Goal: Task Accomplishment & Management: Manage account settings

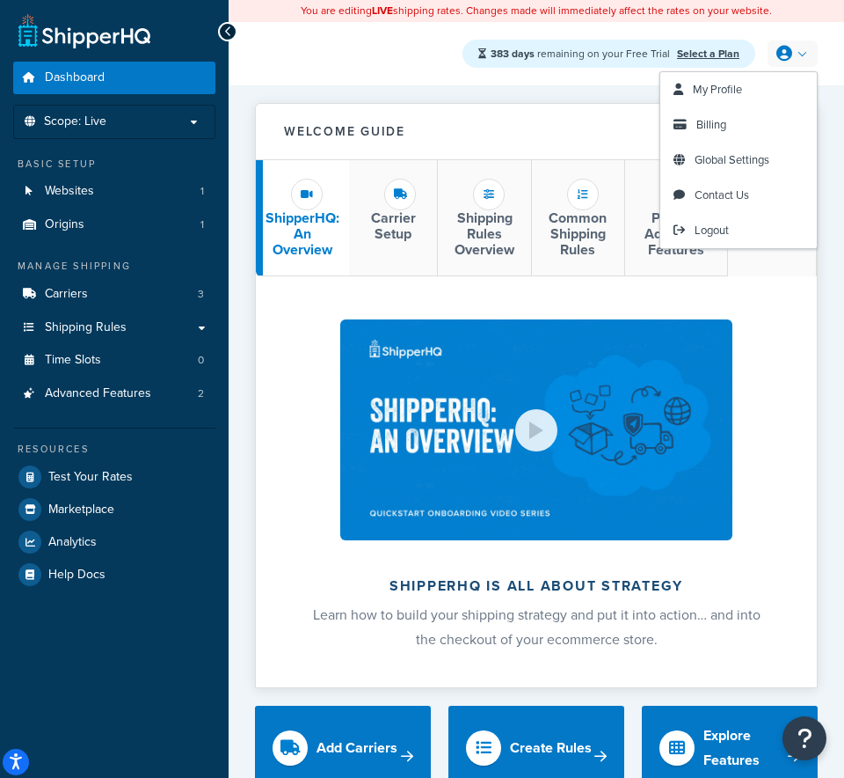
click at [799, 54] on link at bounding box center [793, 53] width 50 height 26
click at [726, 158] on span "Global Settings" at bounding box center [732, 159] width 75 height 17
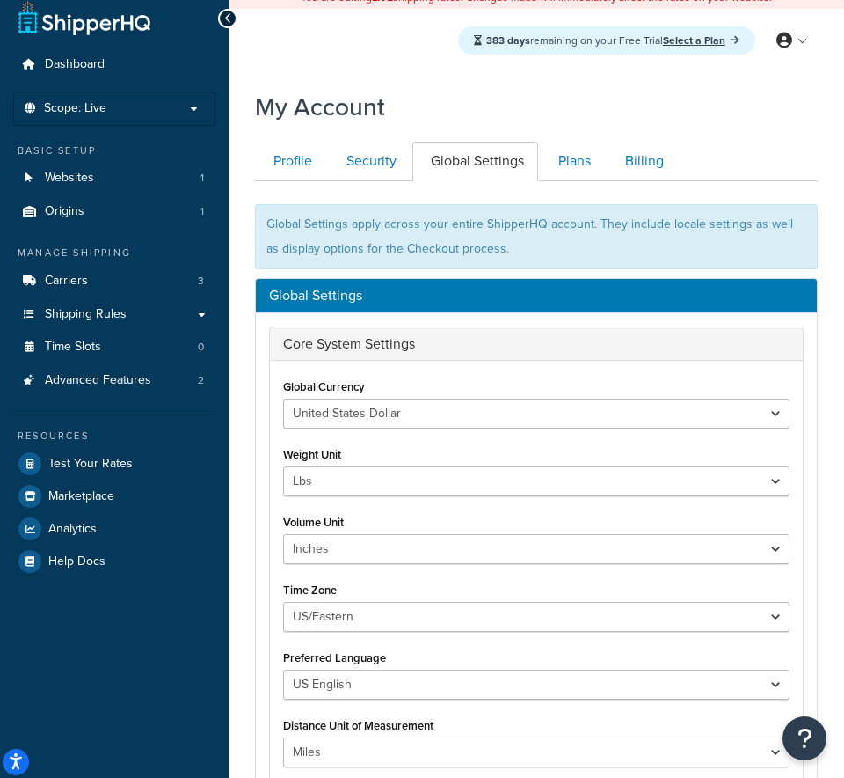
scroll to position [15, 0]
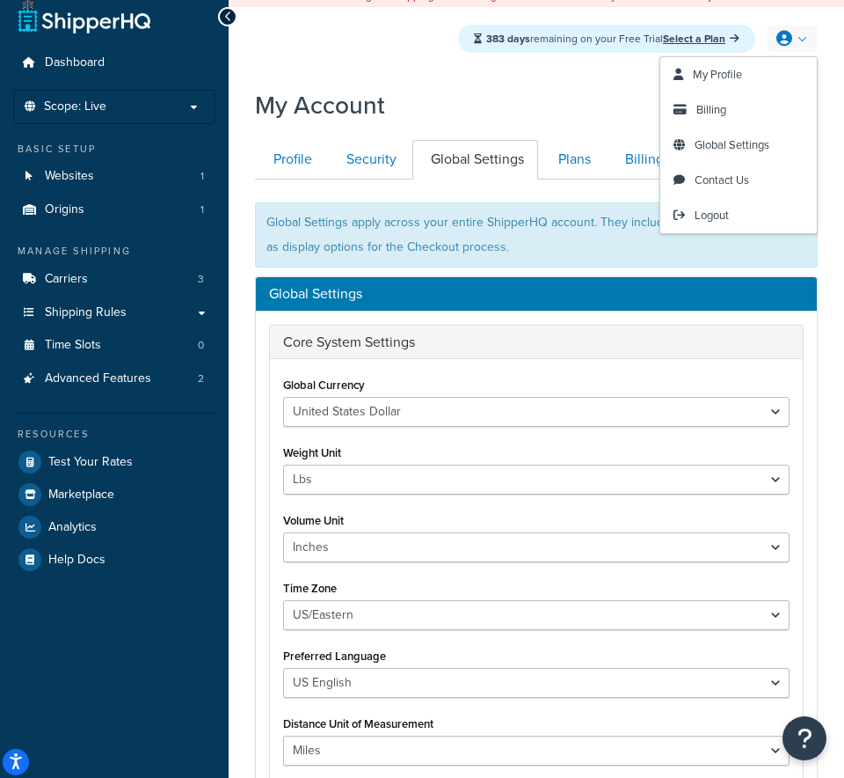
click at [789, 44] on icon at bounding box center [785, 39] width 16 height 16
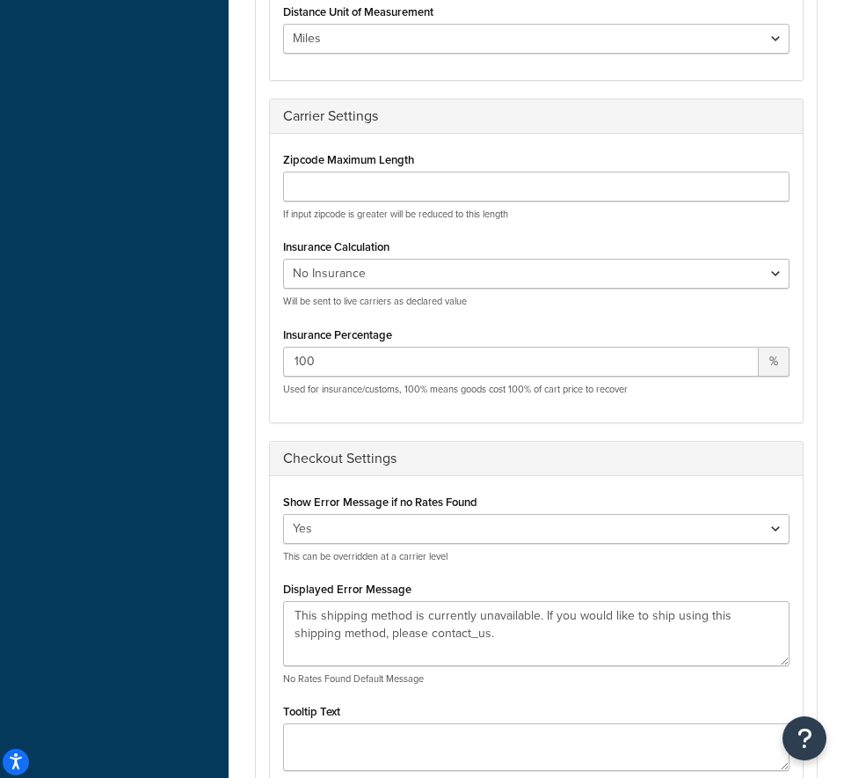
scroll to position [606, 0]
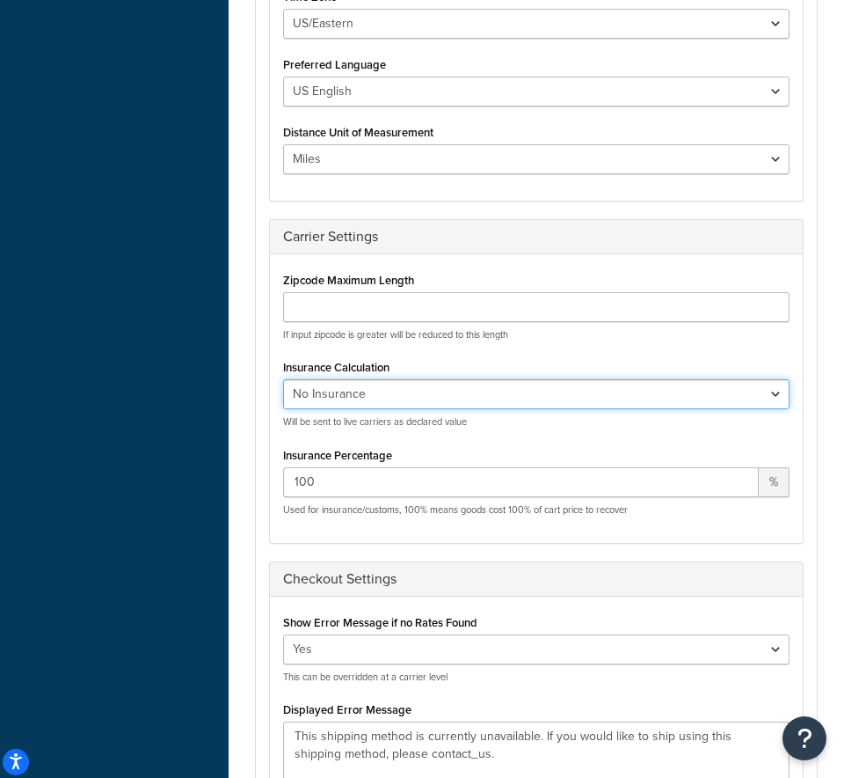
click at [377, 384] on select "No Insurance Percentage of Cart Price Product Cost Value" at bounding box center [536, 394] width 507 height 30
click at [403, 390] on select "No Insurance Percentage of Cart Price Product Cost Value" at bounding box center [536, 394] width 507 height 30
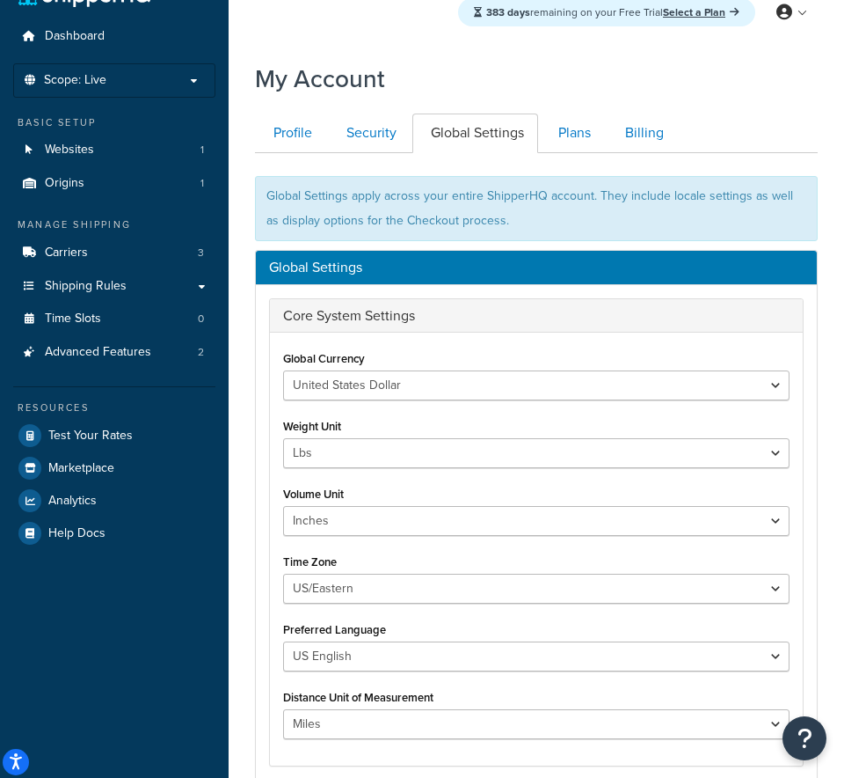
scroll to position [0, 0]
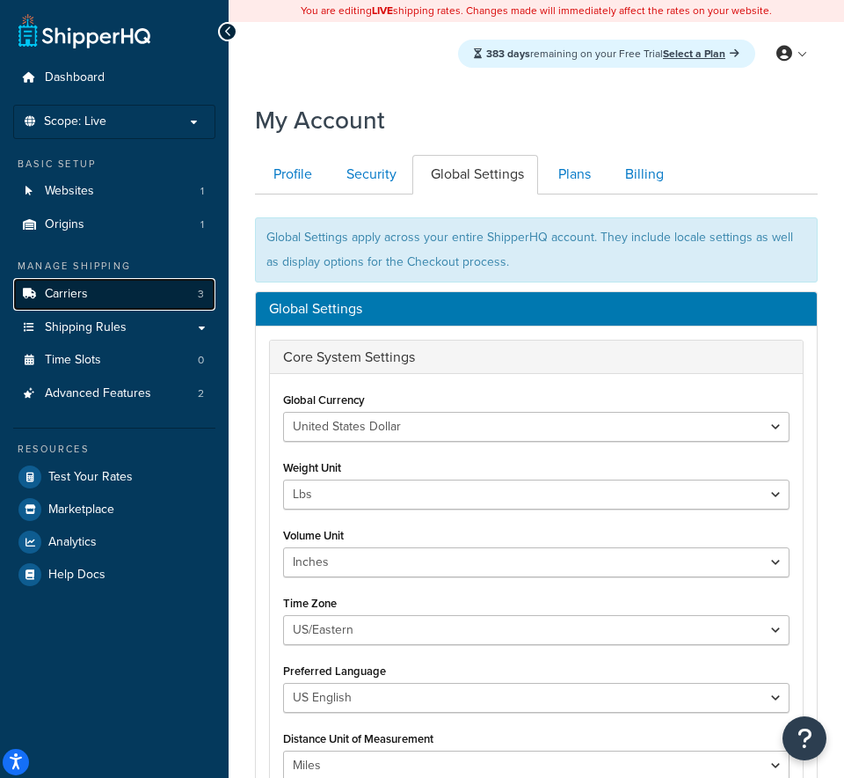
click at [144, 300] on link "Carriers 3" at bounding box center [114, 294] width 202 height 33
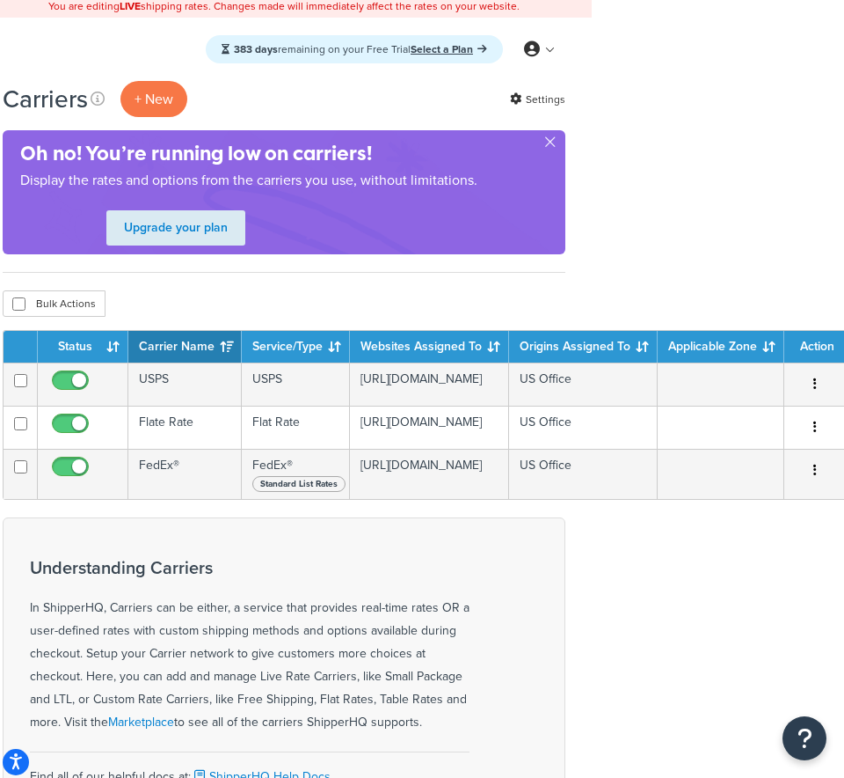
scroll to position [0, 252]
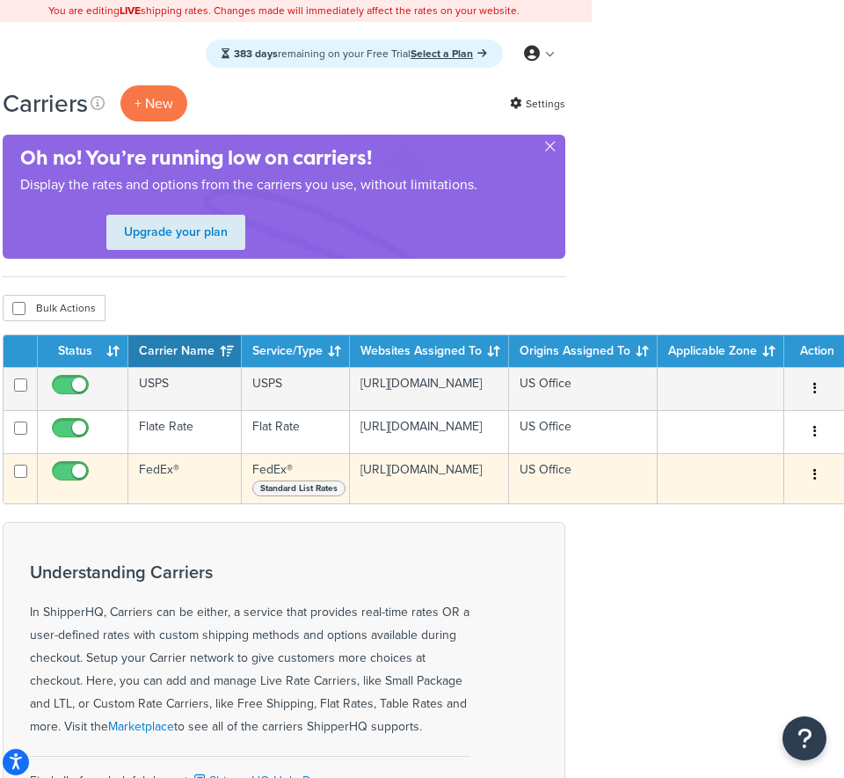
click at [814, 475] on icon "button" at bounding box center [816, 474] width 4 height 12
click at [181, 471] on td "FedEx®" at bounding box center [184, 478] width 113 height 50
click at [170, 466] on td "FedEx®" at bounding box center [184, 478] width 113 height 50
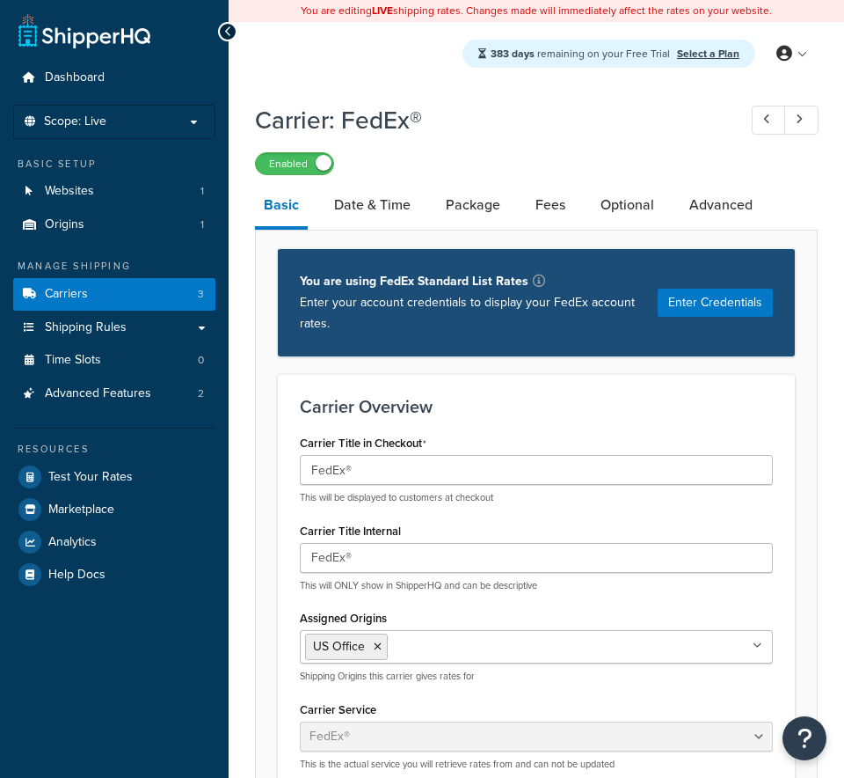
select select "fedEx"
select select "REGULAR_PICKUP"
select select "YOUR_PACKAGING"
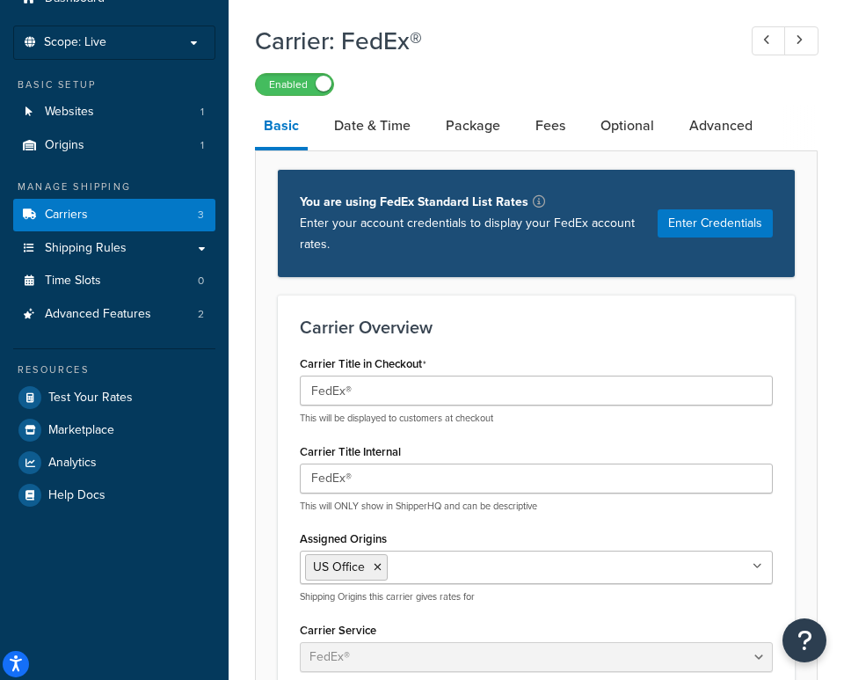
scroll to position [76, 0]
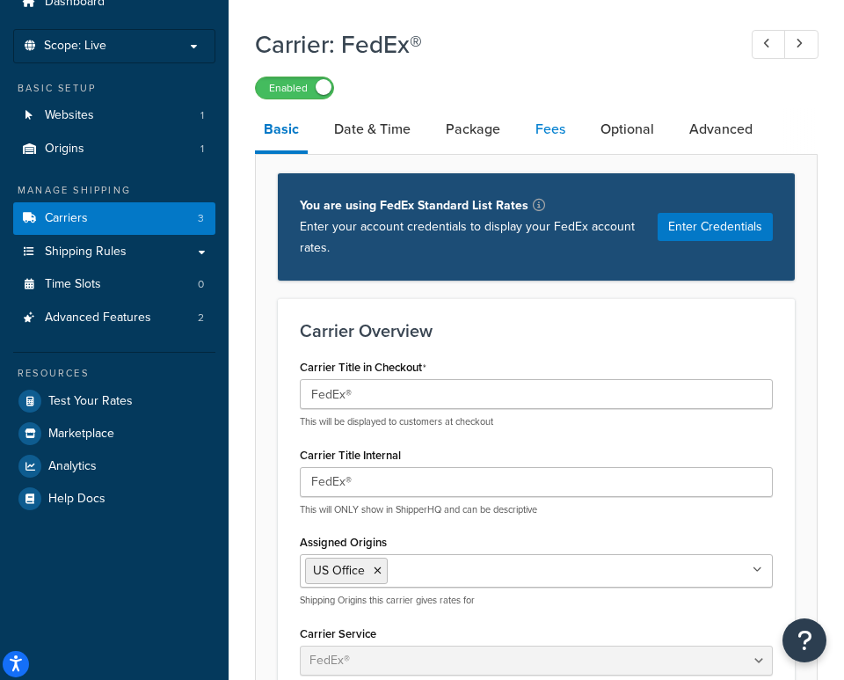
click at [563, 130] on link "Fees" at bounding box center [551, 129] width 48 height 42
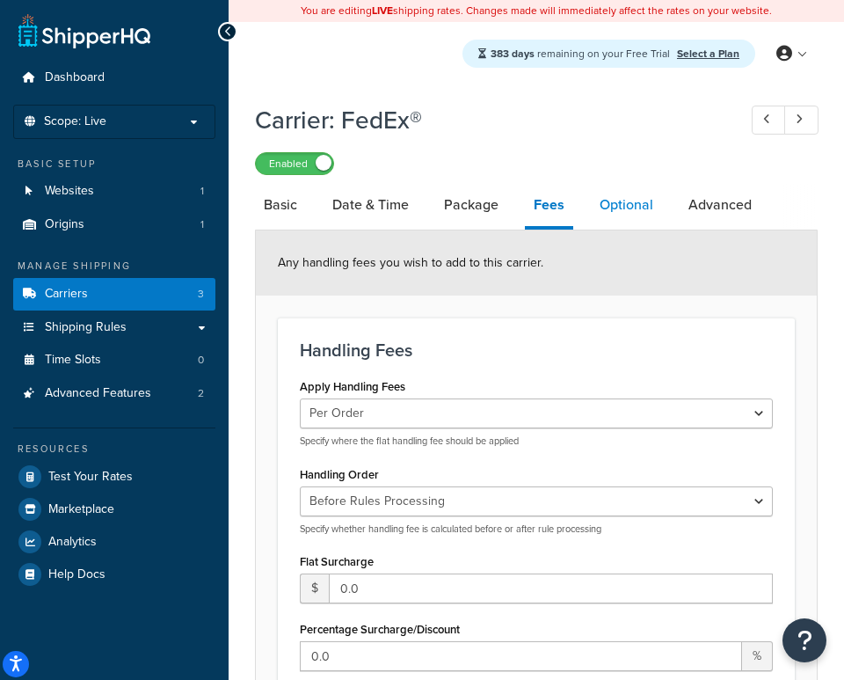
click at [660, 204] on link "Optional" at bounding box center [626, 205] width 71 height 42
select select "business"
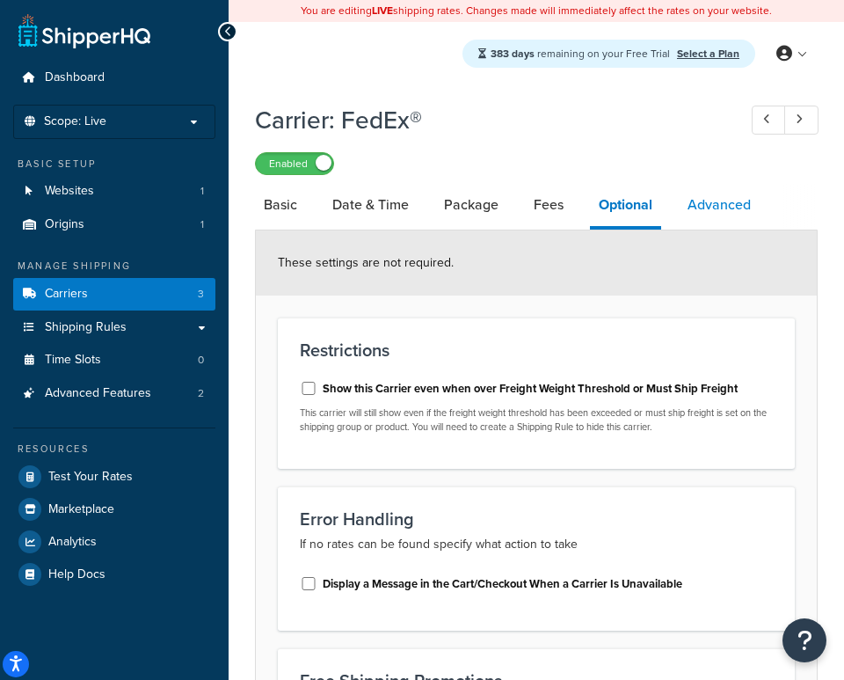
click at [703, 207] on link "Advanced" at bounding box center [719, 205] width 81 height 42
select select "false"
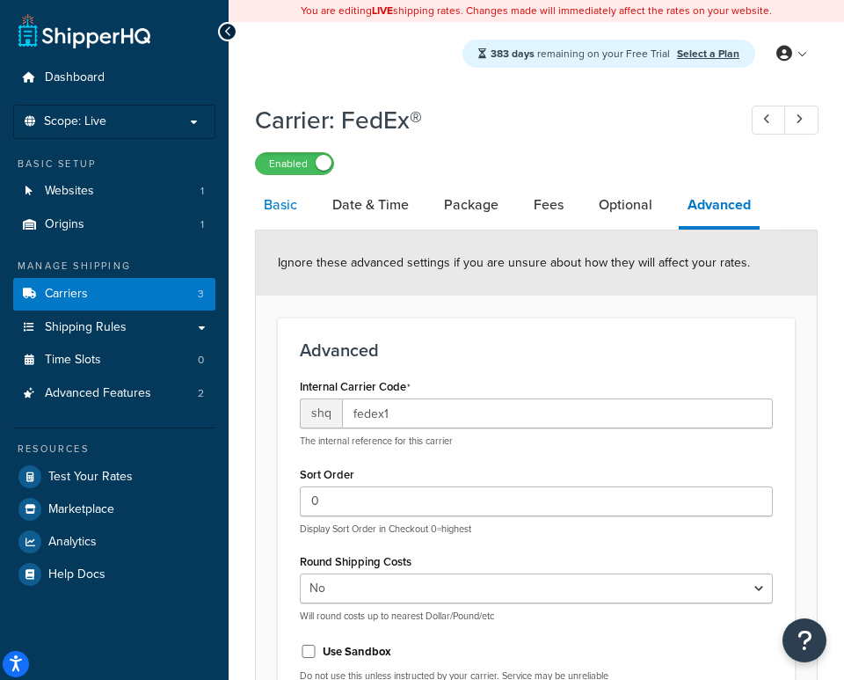
click at [287, 203] on link "Basic" at bounding box center [280, 205] width 51 height 42
select select "fedEx"
select select "REGULAR_PICKUP"
select select "YOUR_PACKAGING"
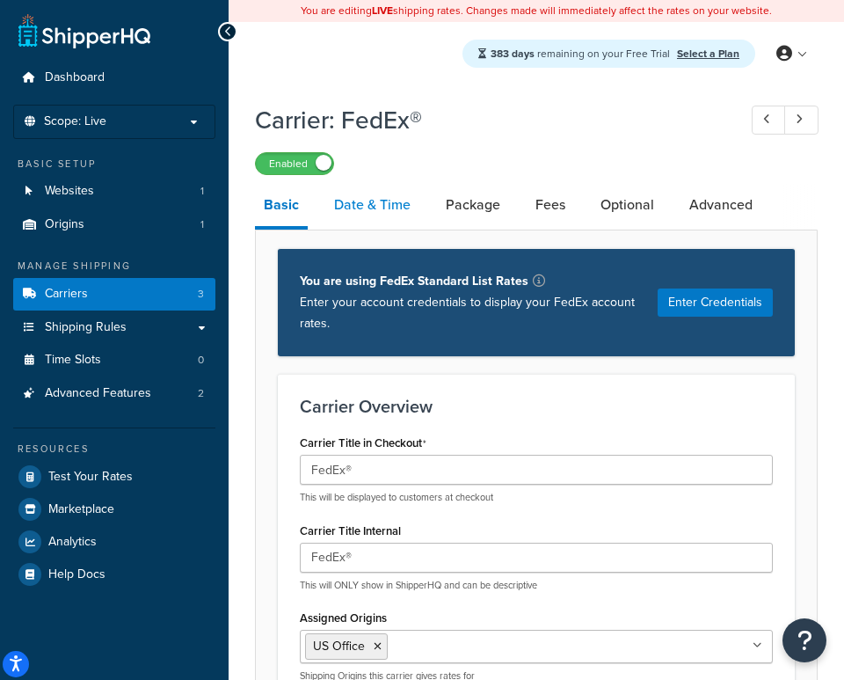
click at [376, 201] on link "Date & Time" at bounding box center [372, 205] width 94 height 42
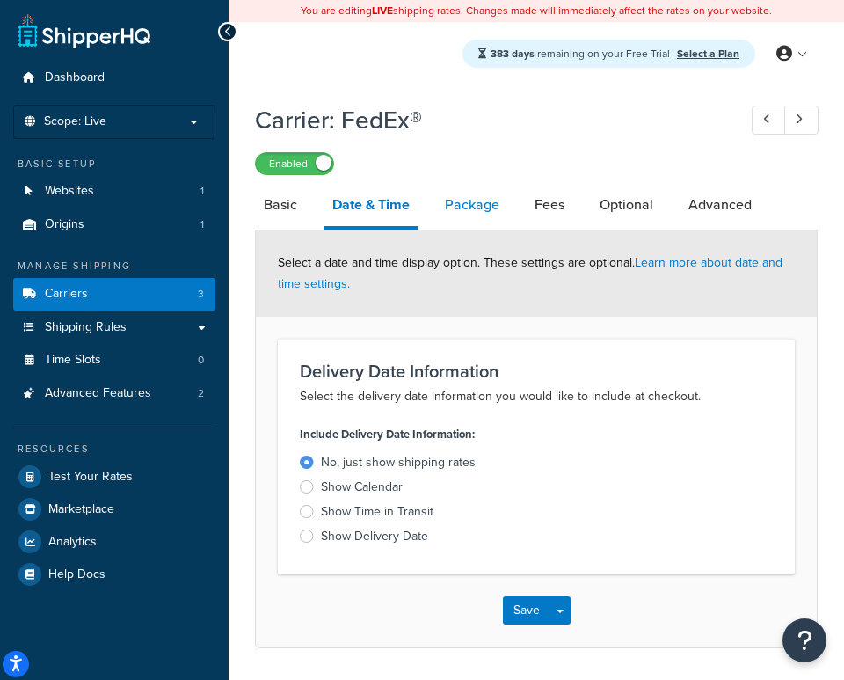
click at [464, 205] on link "Package" at bounding box center [472, 205] width 72 height 42
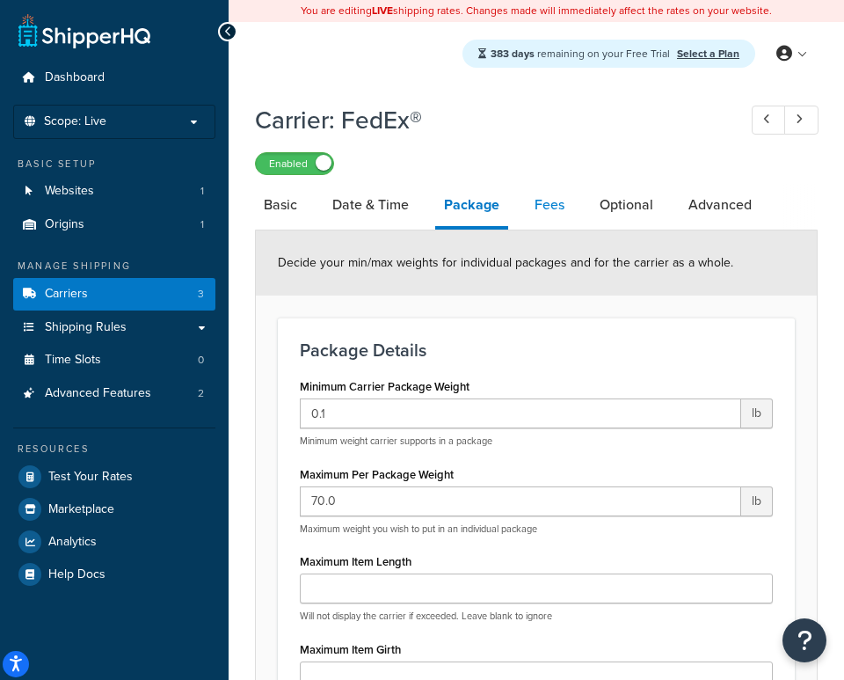
click at [546, 205] on link "Fees" at bounding box center [550, 205] width 48 height 42
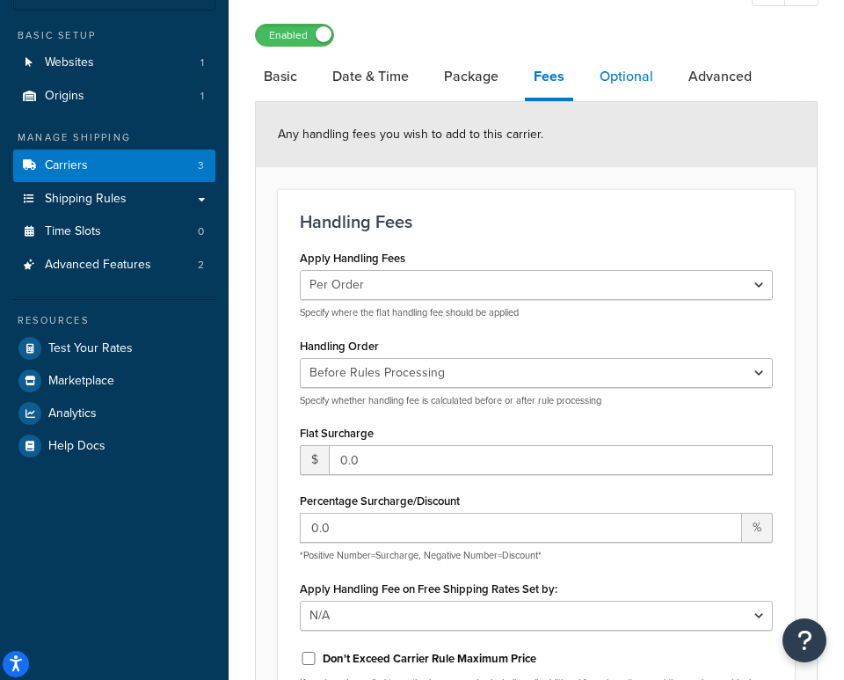
scroll to position [90, 0]
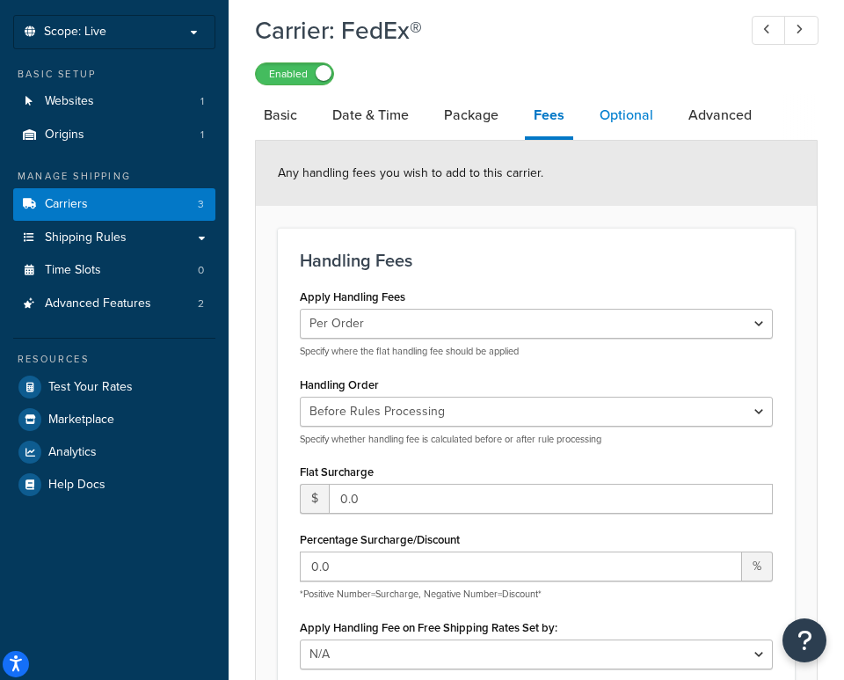
click at [628, 128] on link "Optional" at bounding box center [626, 115] width 71 height 42
select select "business"
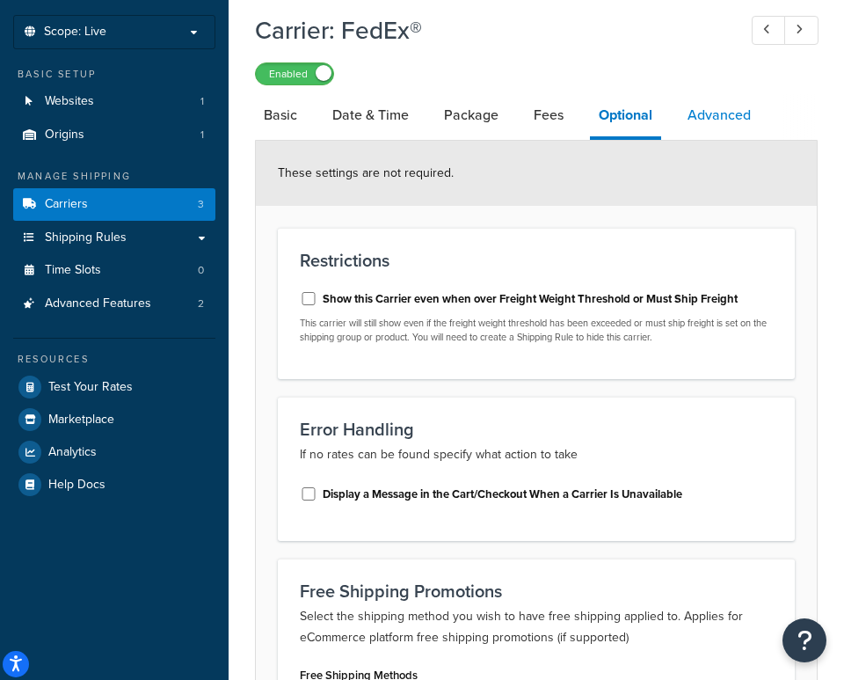
click at [720, 118] on link "Advanced" at bounding box center [719, 115] width 81 height 42
select select "false"
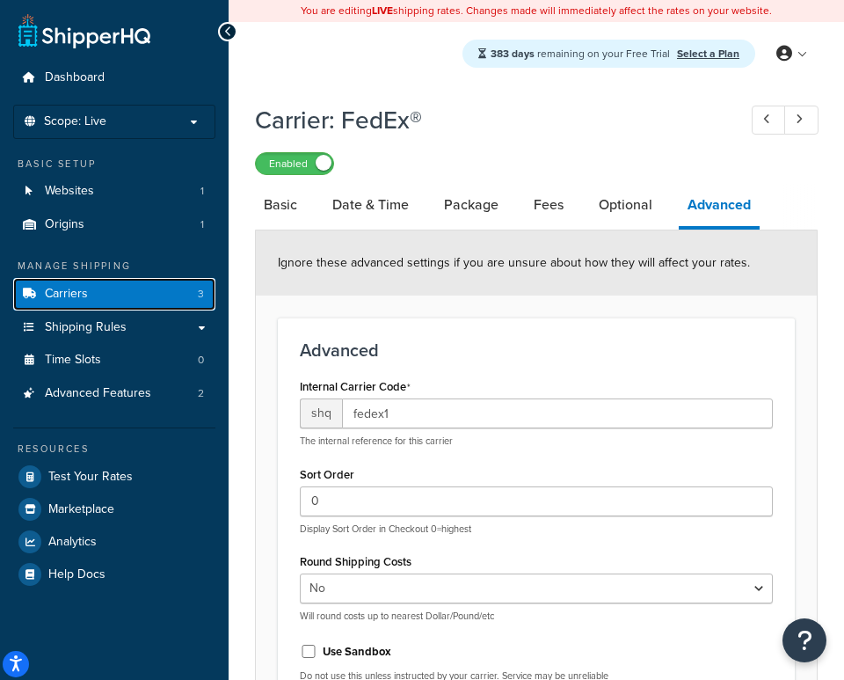
click at [201, 296] on span "3" at bounding box center [201, 294] width 6 height 15
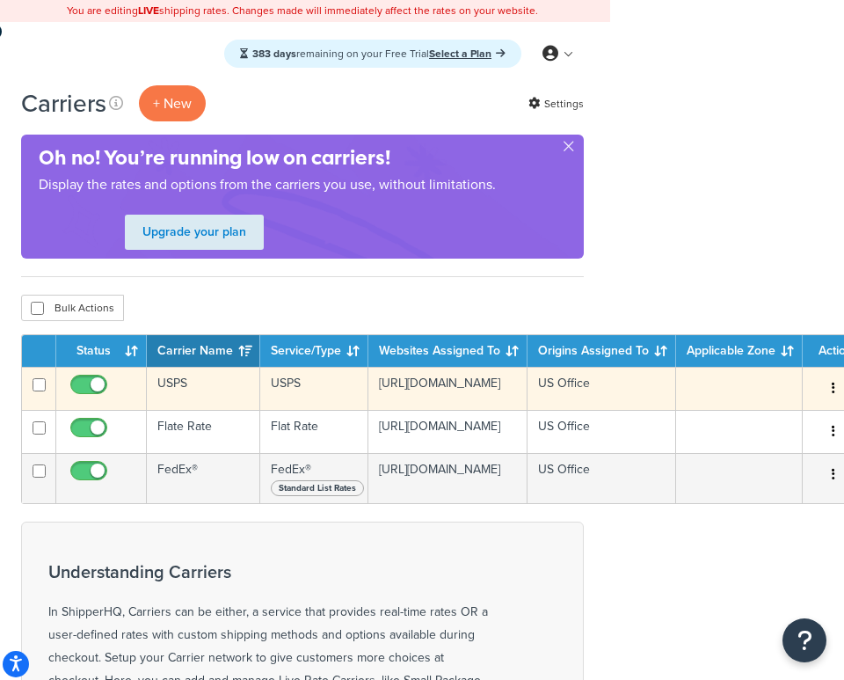
scroll to position [0, 252]
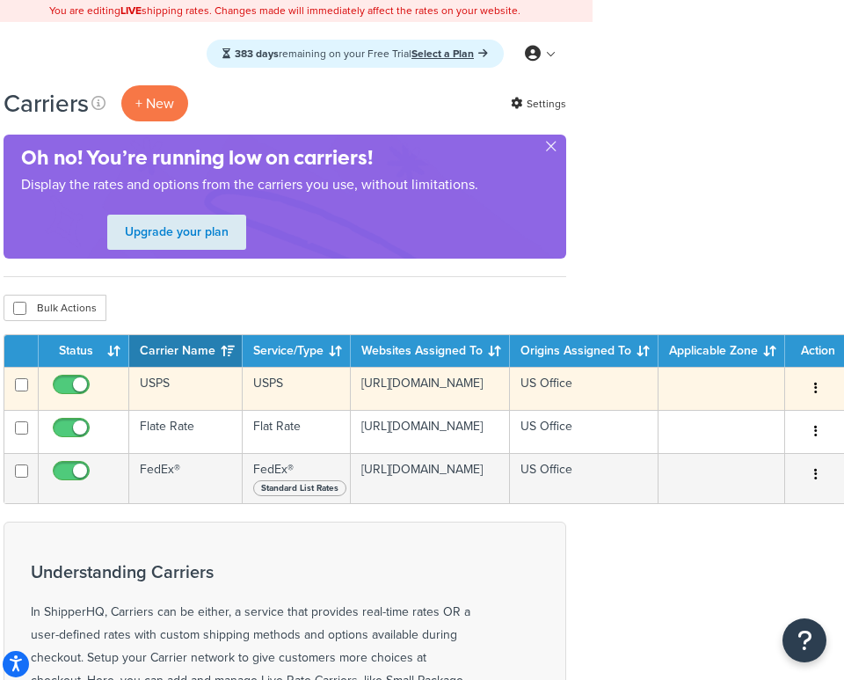
click at [812, 396] on button "button" at bounding box center [816, 389] width 25 height 28
click at [815, 390] on icon "button" at bounding box center [817, 388] width 4 height 12
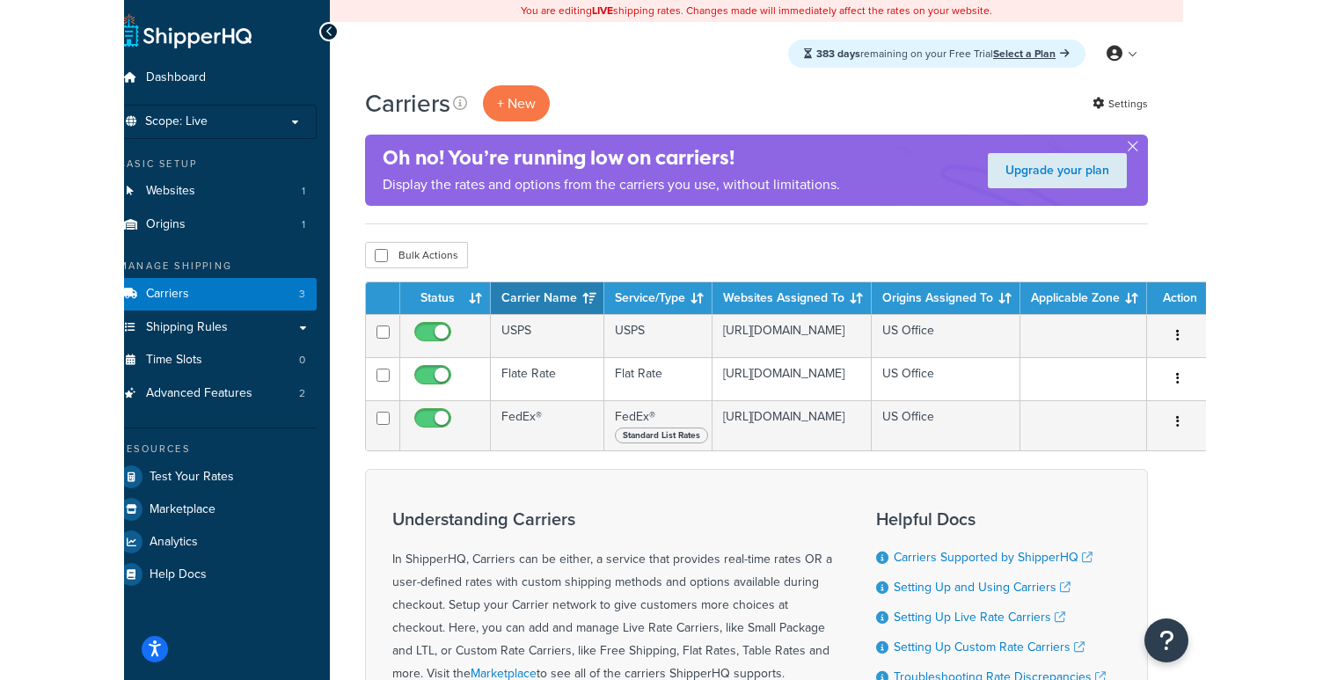
scroll to position [0, 0]
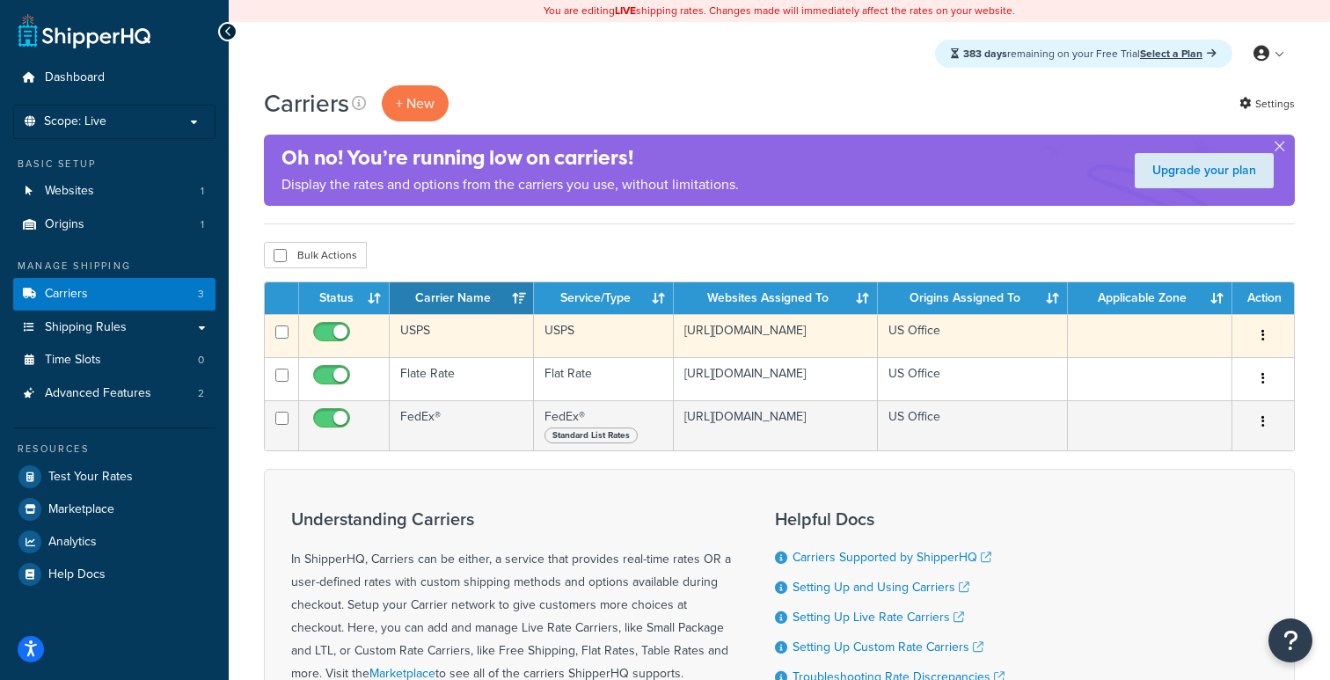
click at [844, 341] on button "button" at bounding box center [1263, 336] width 25 height 28
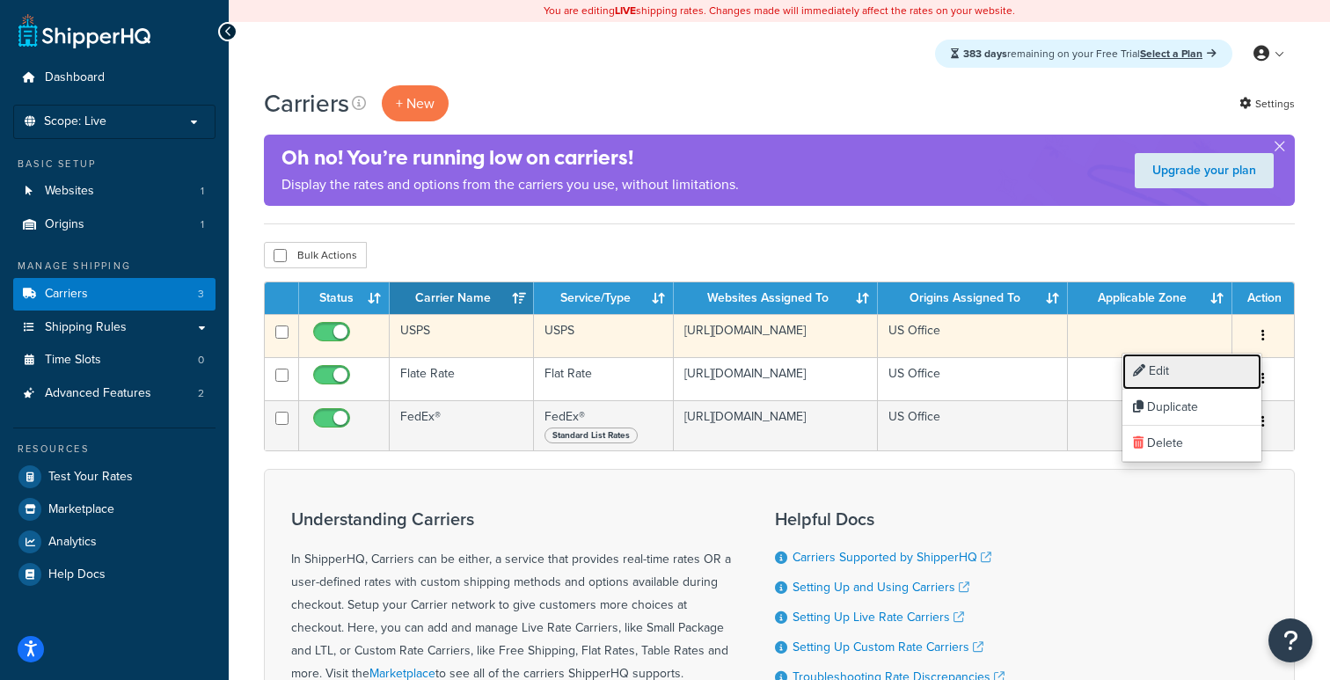
click at [844, 376] on link "Edit" at bounding box center [1191, 372] width 139 height 36
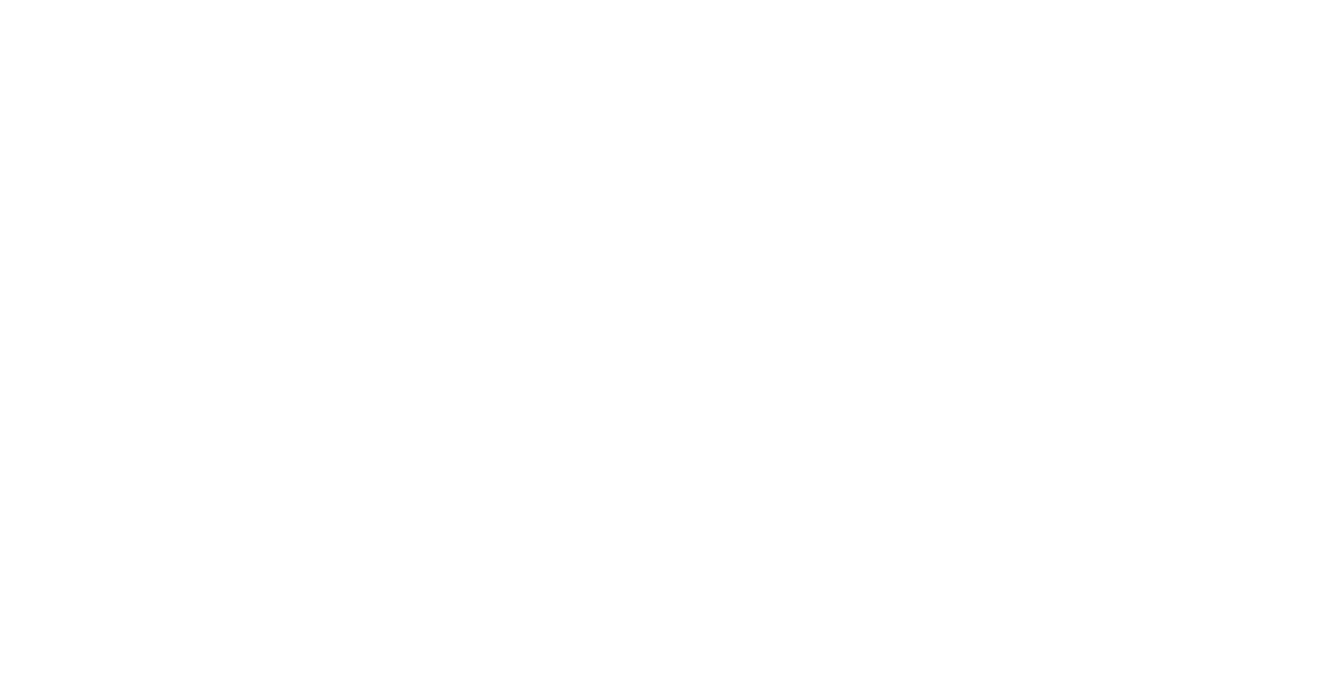
select select "usps"
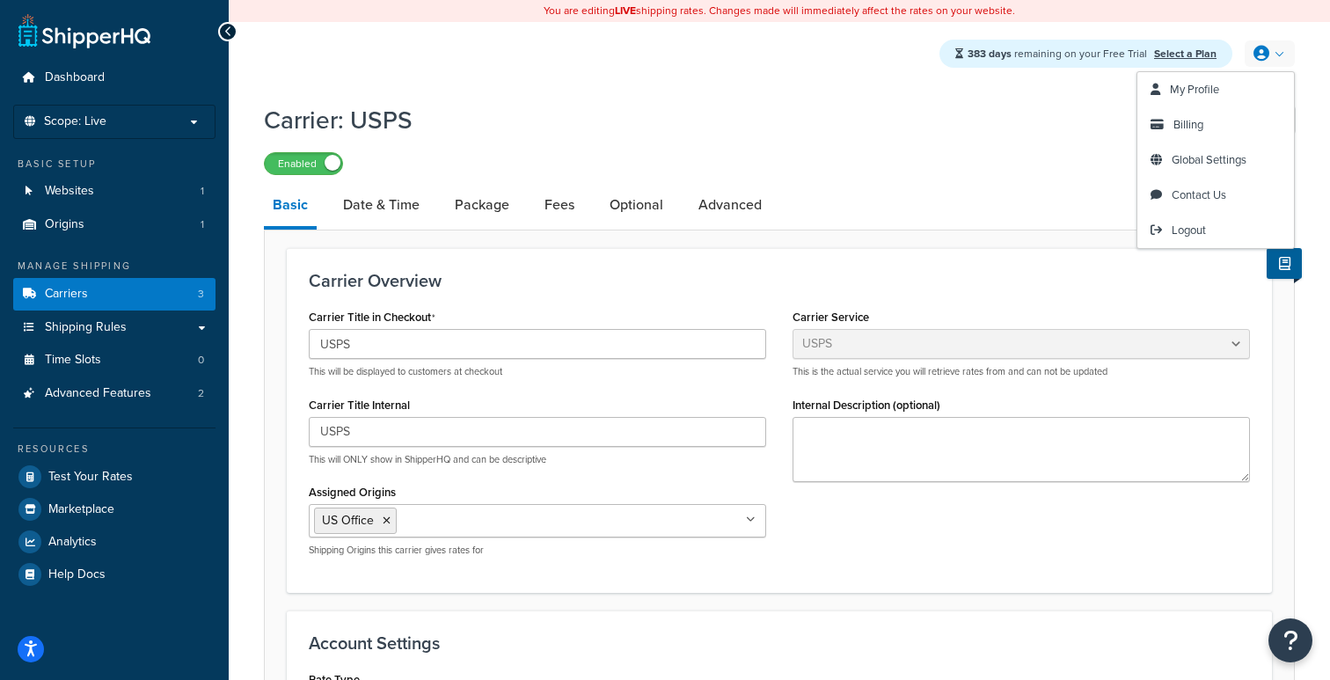
click at [1268, 51] on icon at bounding box center [1262, 54] width 16 height 16
click at [1187, 160] on span "Global Settings" at bounding box center [1209, 159] width 75 height 17
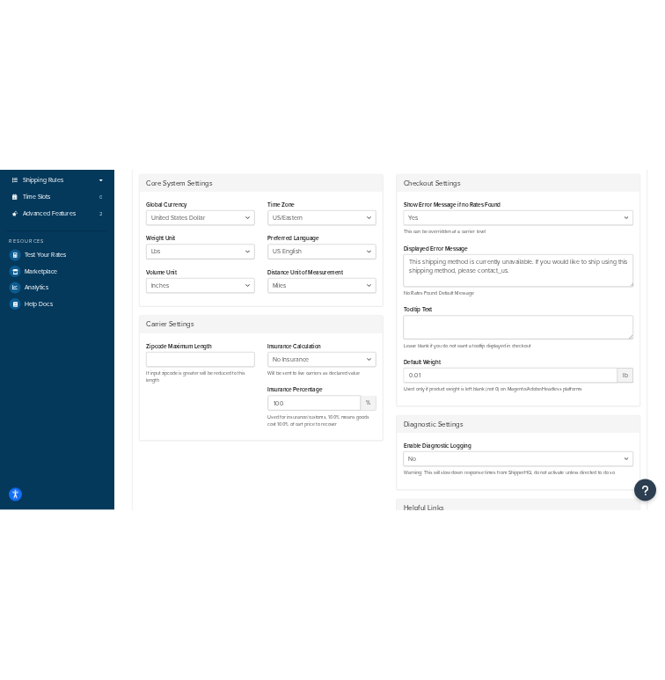
scroll to position [318, 0]
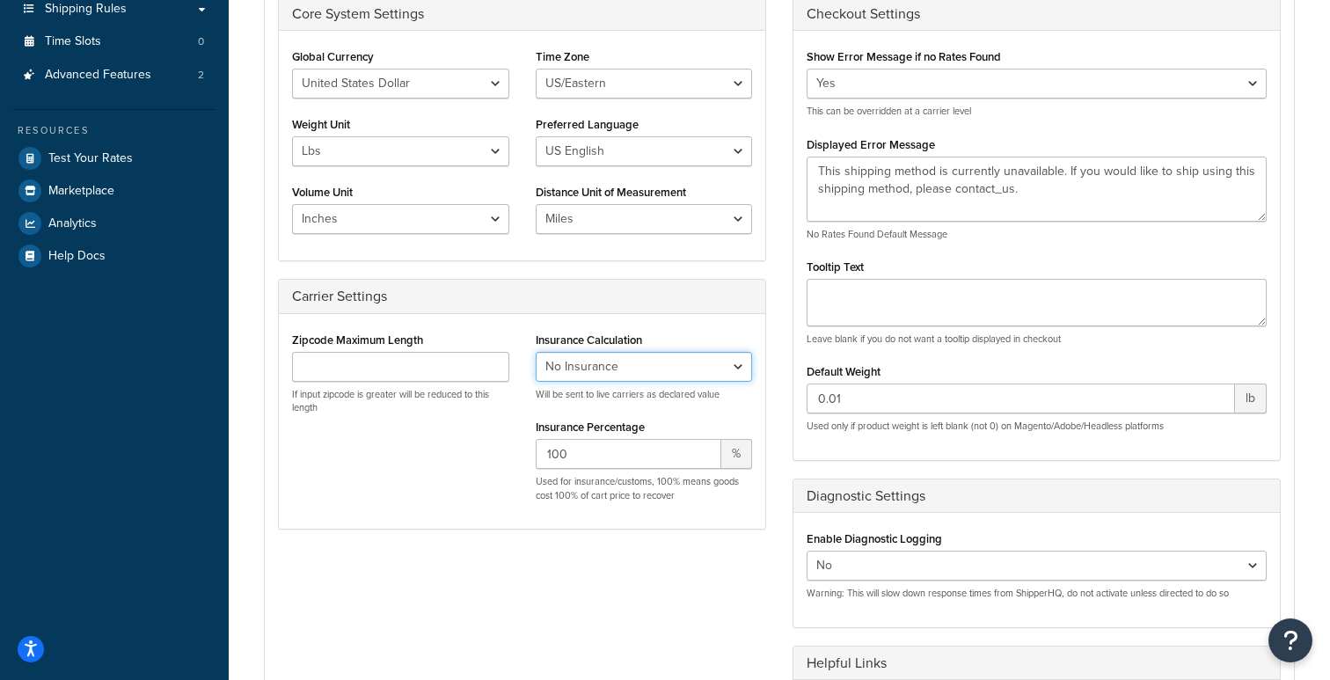
click at [579, 373] on select "No Insurance Percentage of Cart Price Product Cost Value" at bounding box center [644, 367] width 217 height 30
select select "PERCENTAGE"
click at [536, 352] on select "No Insurance Percentage of Cart Price Product Cost Value" at bounding box center [644, 367] width 217 height 30
click at [577, 449] on input "100" at bounding box center [629, 454] width 186 height 30
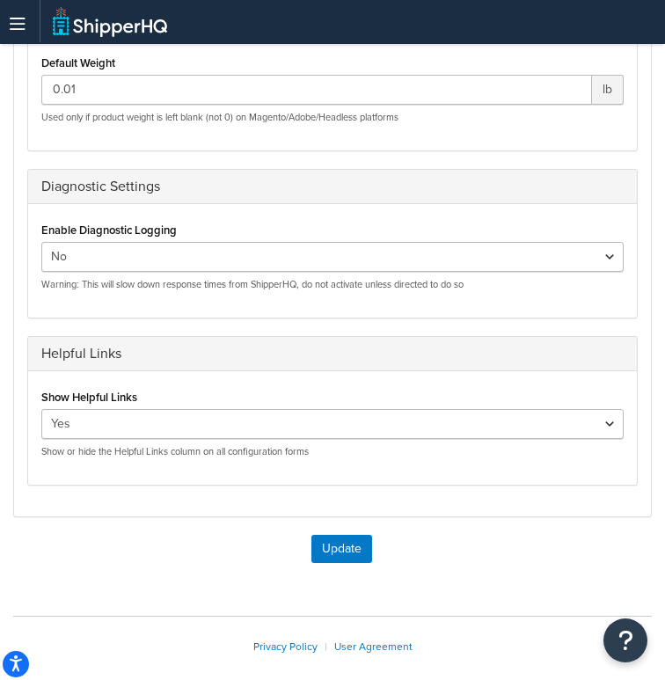
scroll to position [1574, 0]
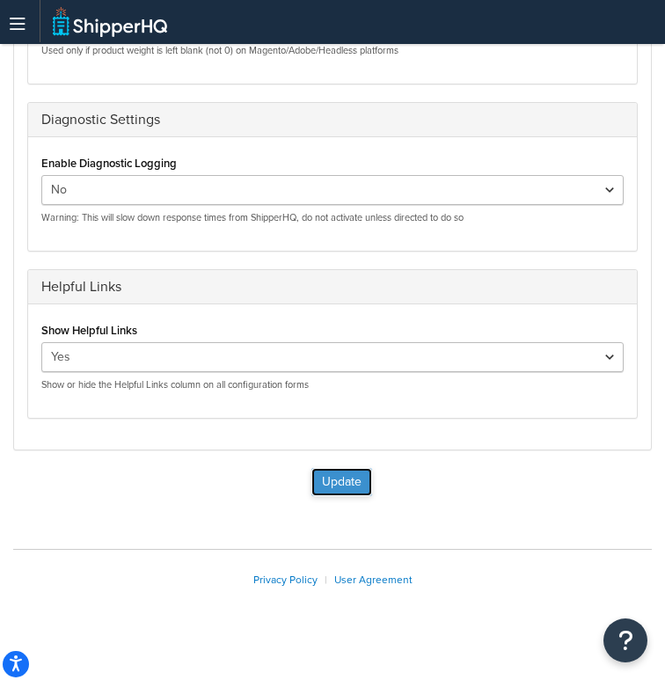
click at [341, 480] on button "Update" at bounding box center [341, 482] width 61 height 28
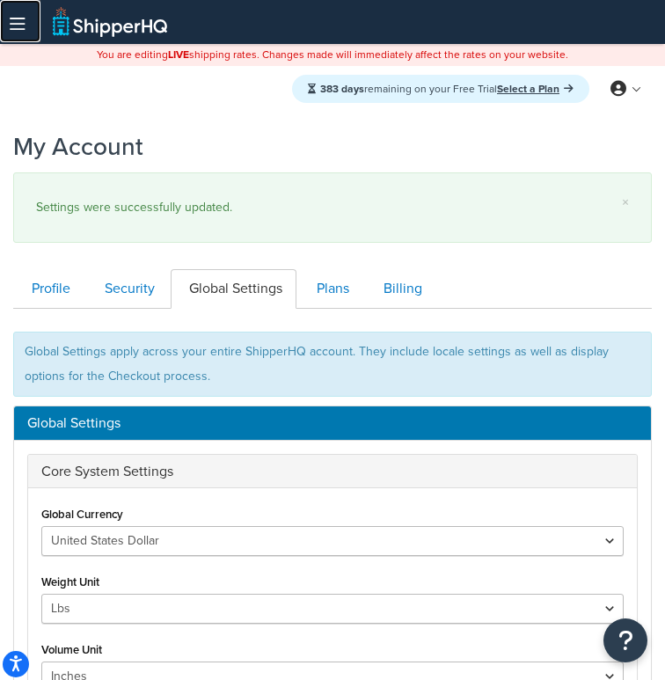
click at [21, 25] on icon at bounding box center [18, 24] width 16 height 1
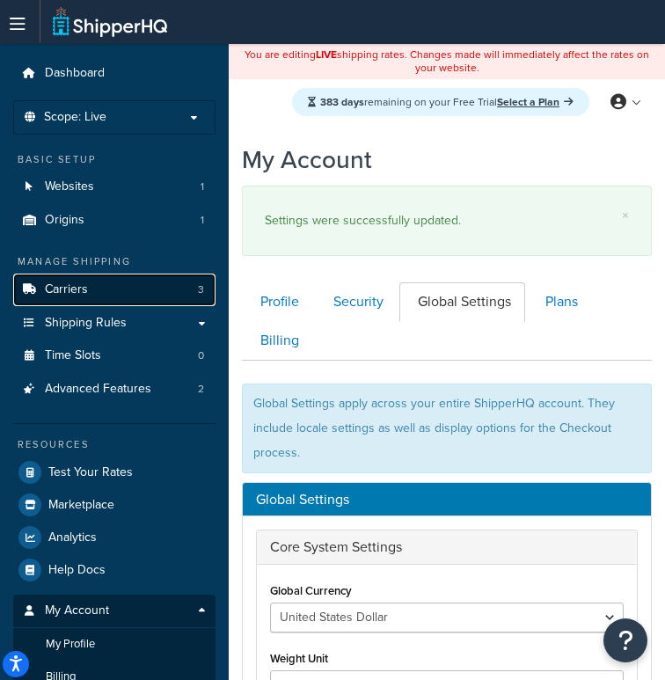
click at [164, 304] on link "Carriers 3" at bounding box center [114, 290] width 202 height 33
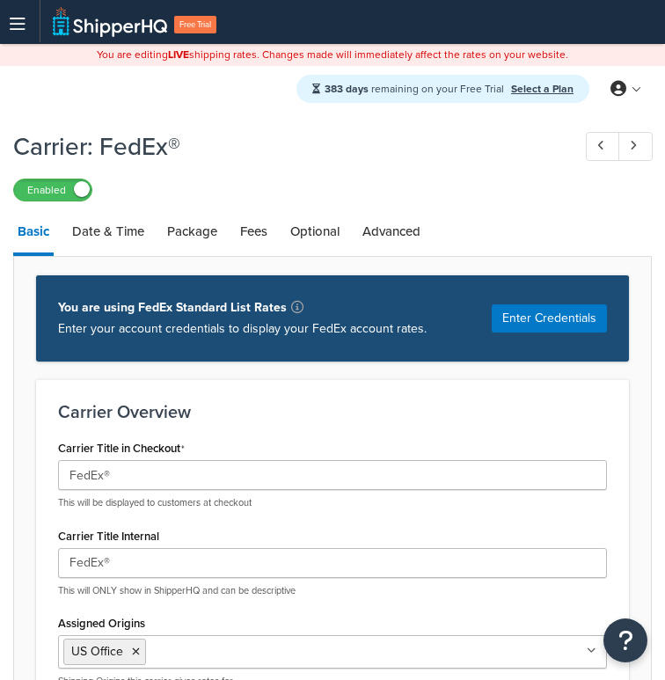
select select "fedEx"
select select "REGULAR_PICKUP"
select select "YOUR_PACKAGING"
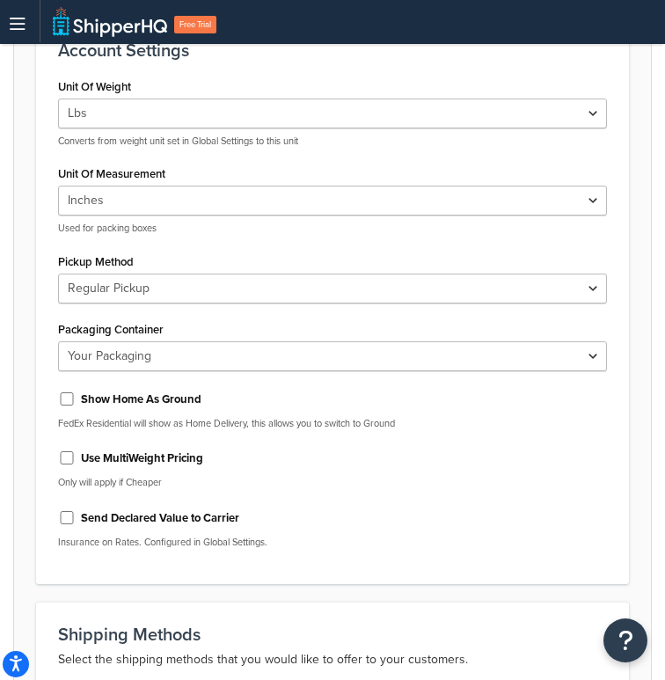
scroll to position [997, 0]
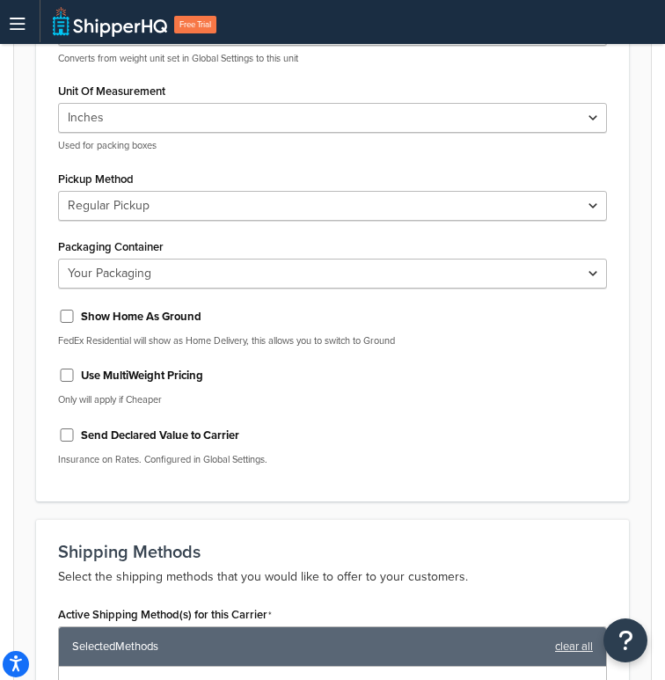
click at [104, 433] on label "Send Declared Value to Carrier" at bounding box center [160, 436] width 158 height 16
click at [76, 433] on input "Send Declared Value to Carrier" at bounding box center [67, 434] width 18 height 13
checkbox input "true"
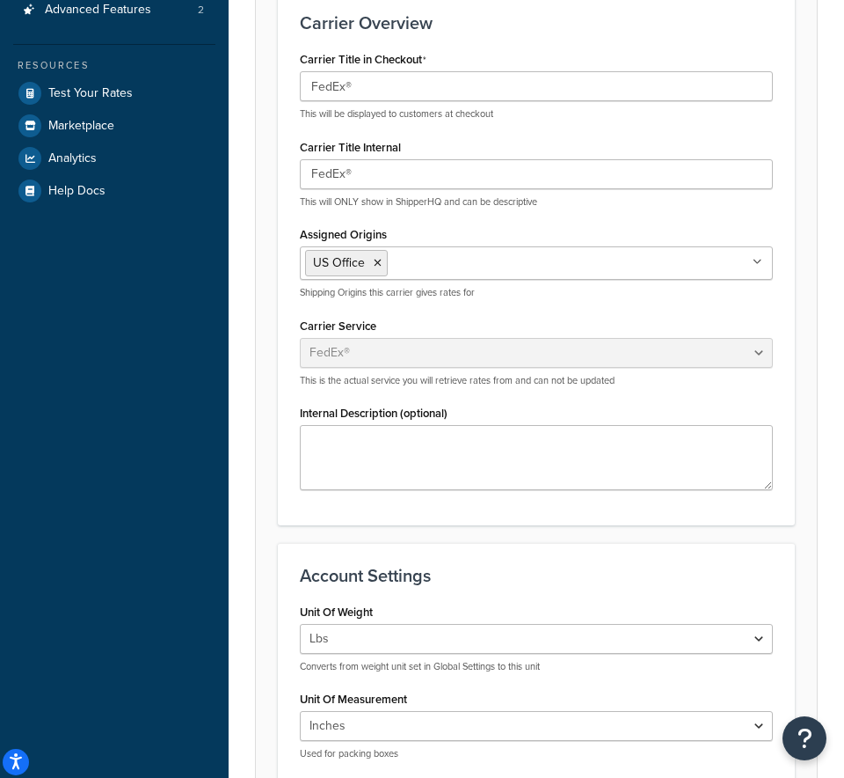
scroll to position [0, 0]
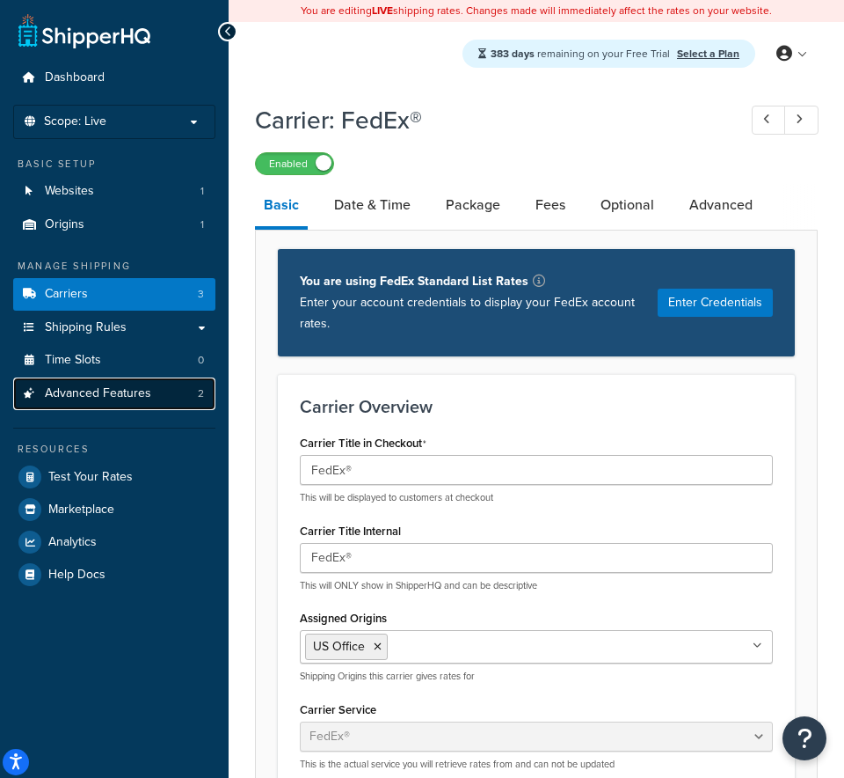
click at [134, 390] on span "Advanced Features" at bounding box center [98, 393] width 106 height 15
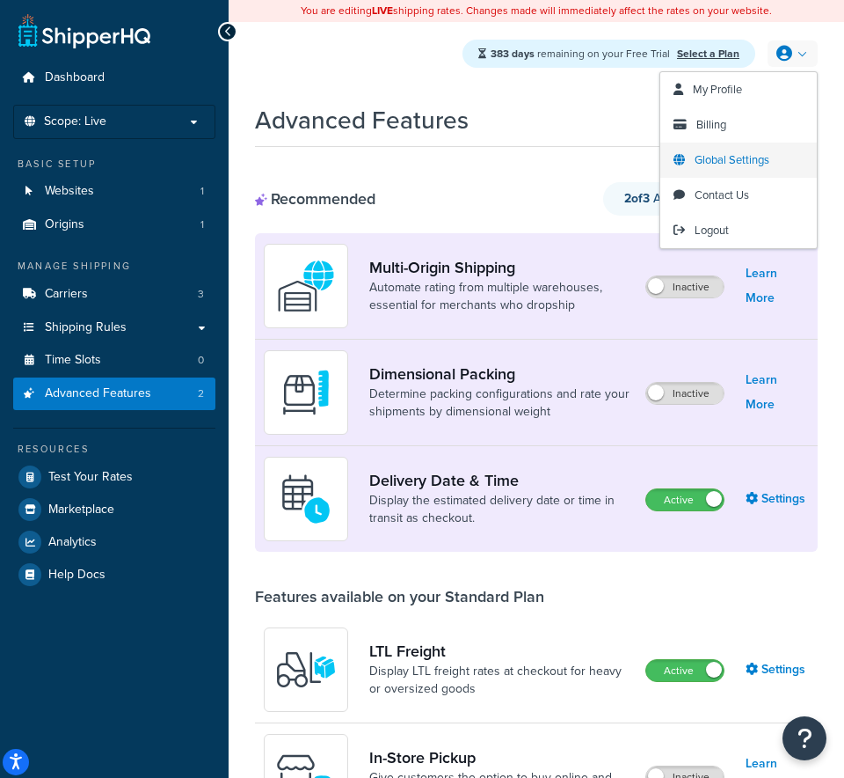
click at [664, 159] on span "Global Settings" at bounding box center [732, 159] width 75 height 17
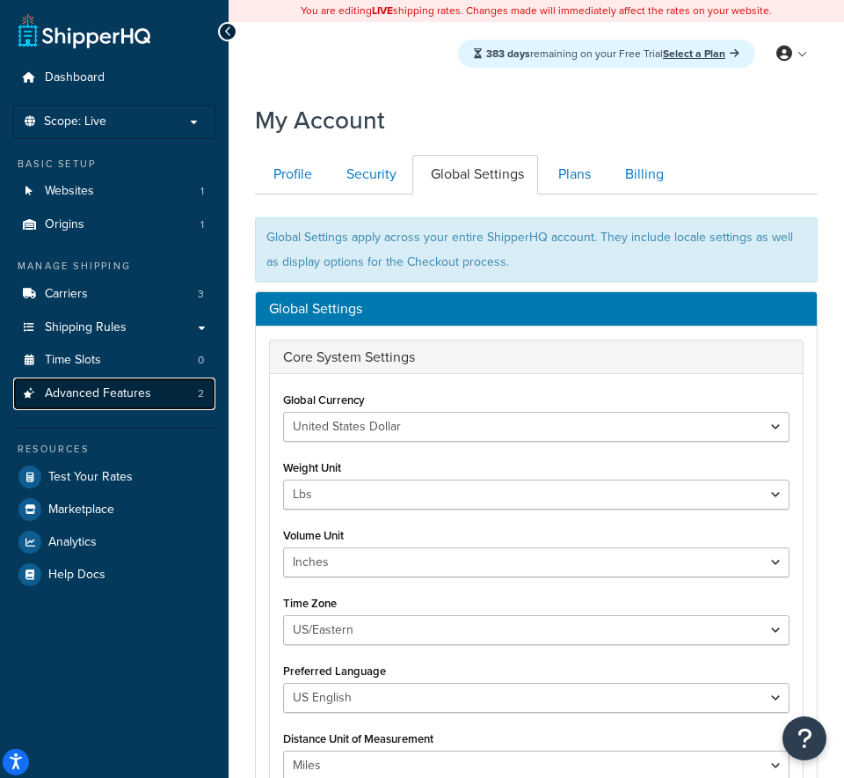
click at [95, 392] on span "Advanced Features" at bounding box center [98, 393] width 106 height 15
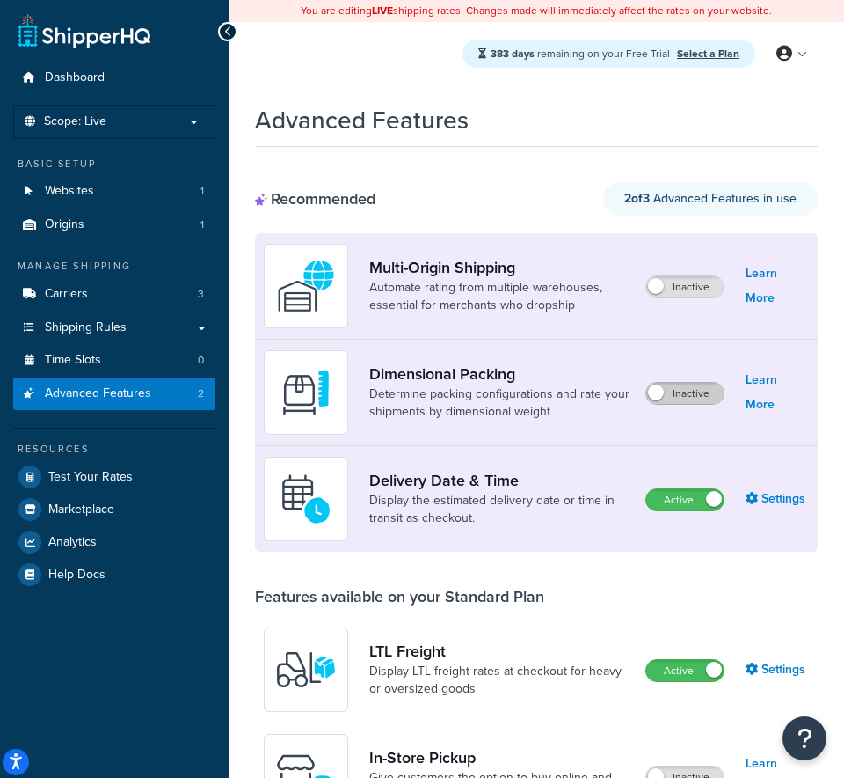
click at [669, 393] on label "Inactive" at bounding box center [685, 393] width 77 height 21
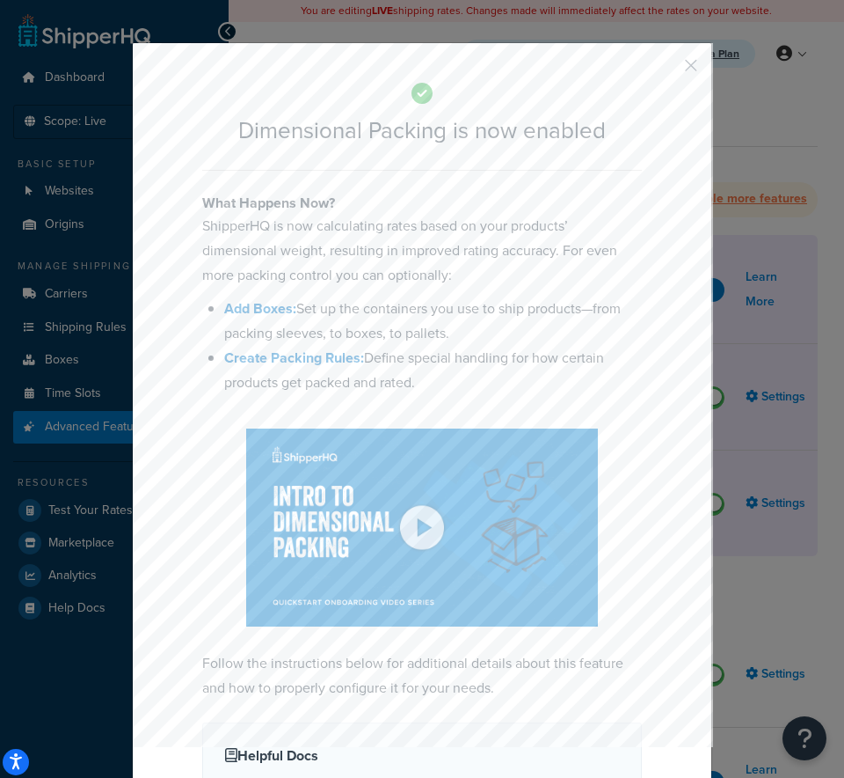
scroll to position [10, 0]
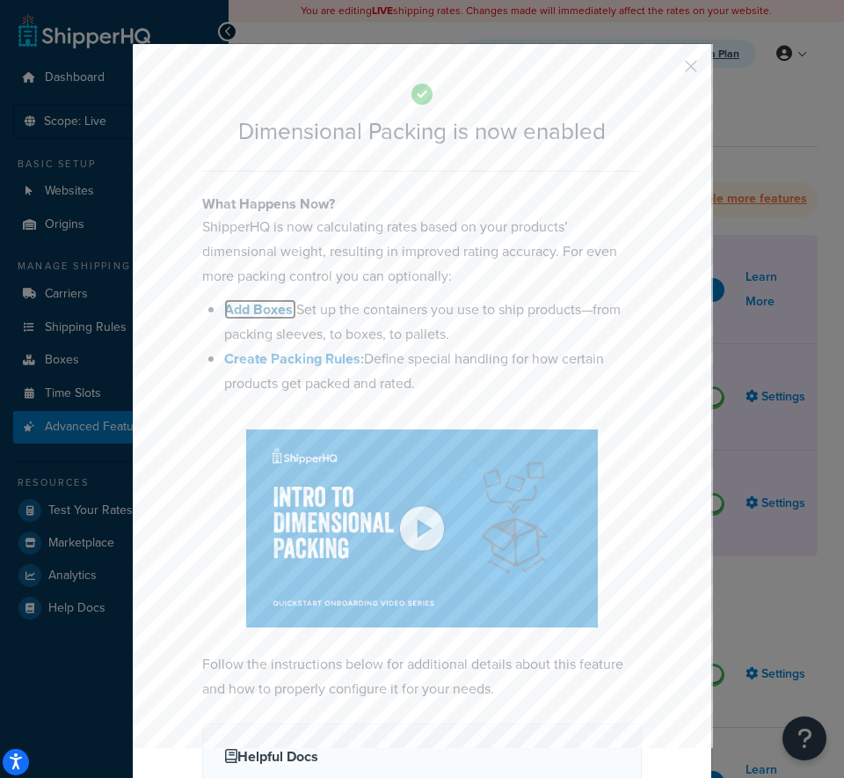
click at [268, 313] on b "Add Boxes:" at bounding box center [260, 309] width 72 height 20
click at [668, 70] on button "button" at bounding box center [665, 72] width 4 height 4
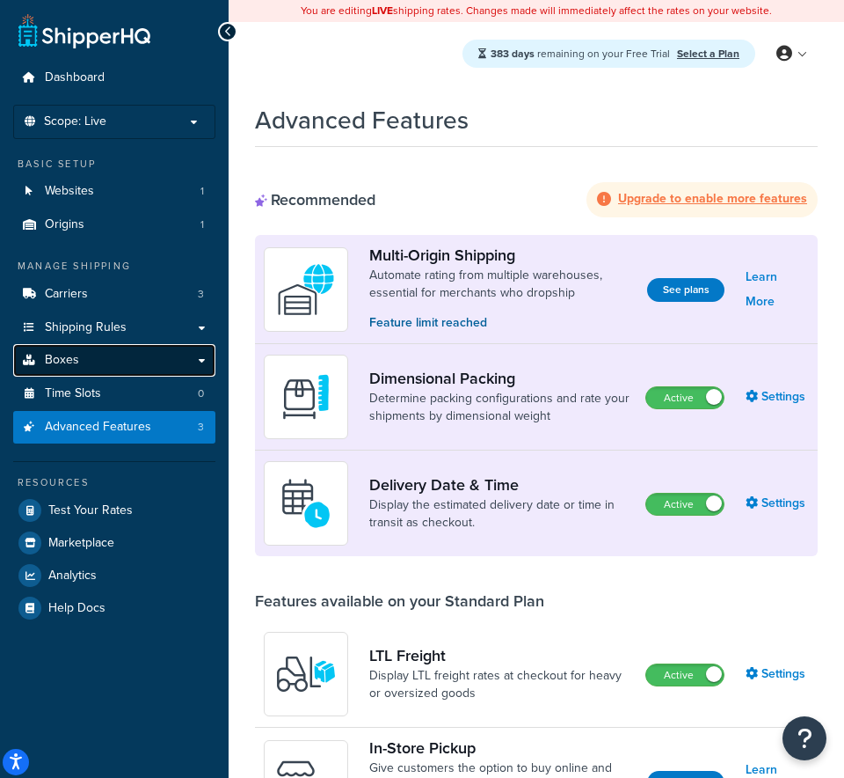
click at [142, 361] on link "Boxes" at bounding box center [114, 360] width 202 height 33
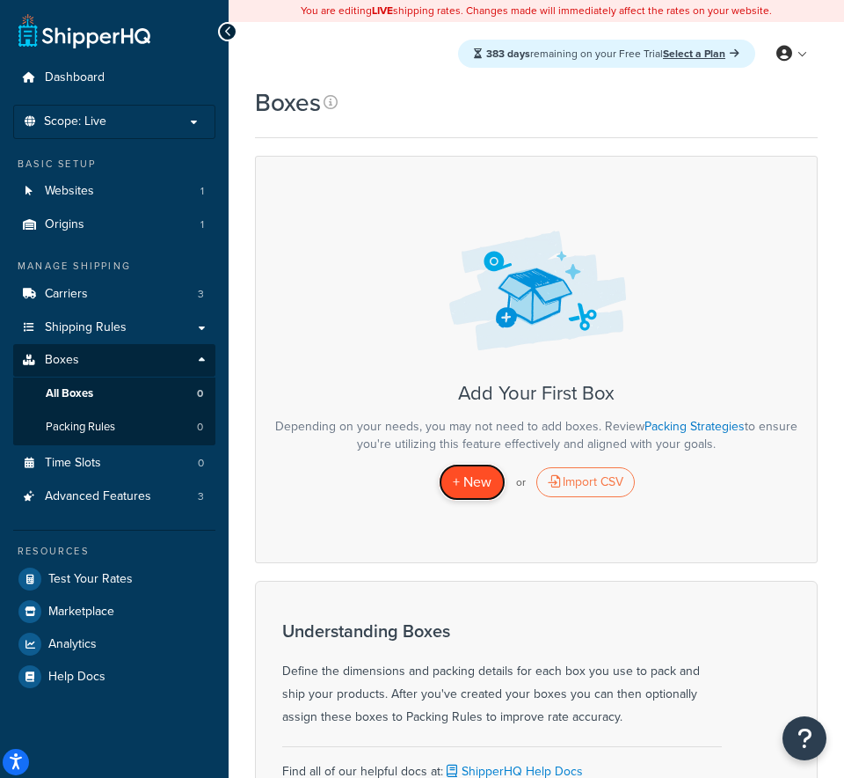
click at [477, 478] on span "+ New" at bounding box center [472, 481] width 39 height 20
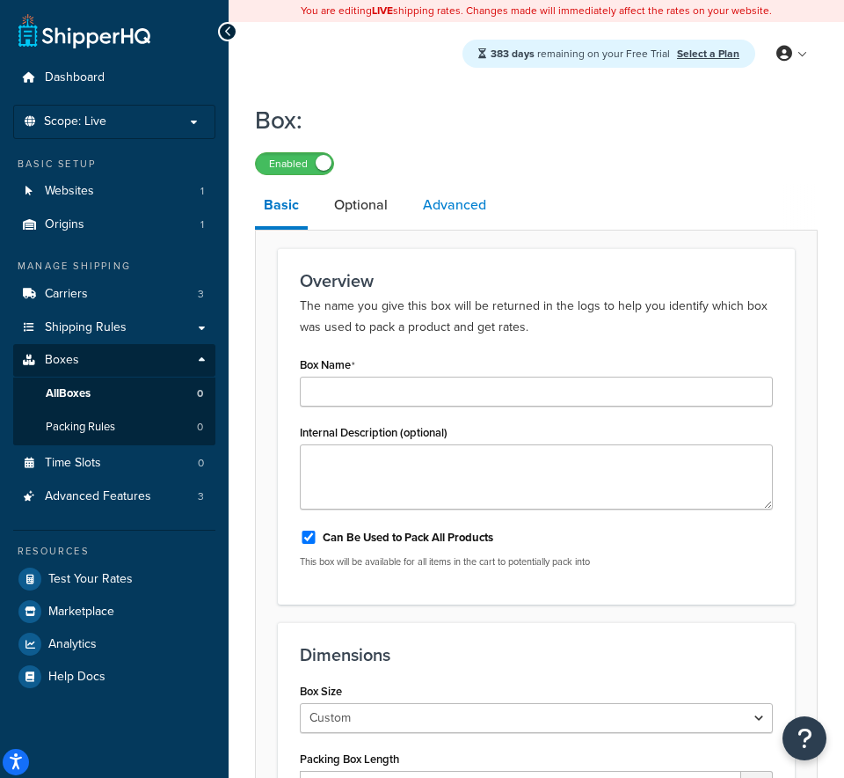
click at [456, 220] on link "Advanced" at bounding box center [454, 205] width 81 height 42
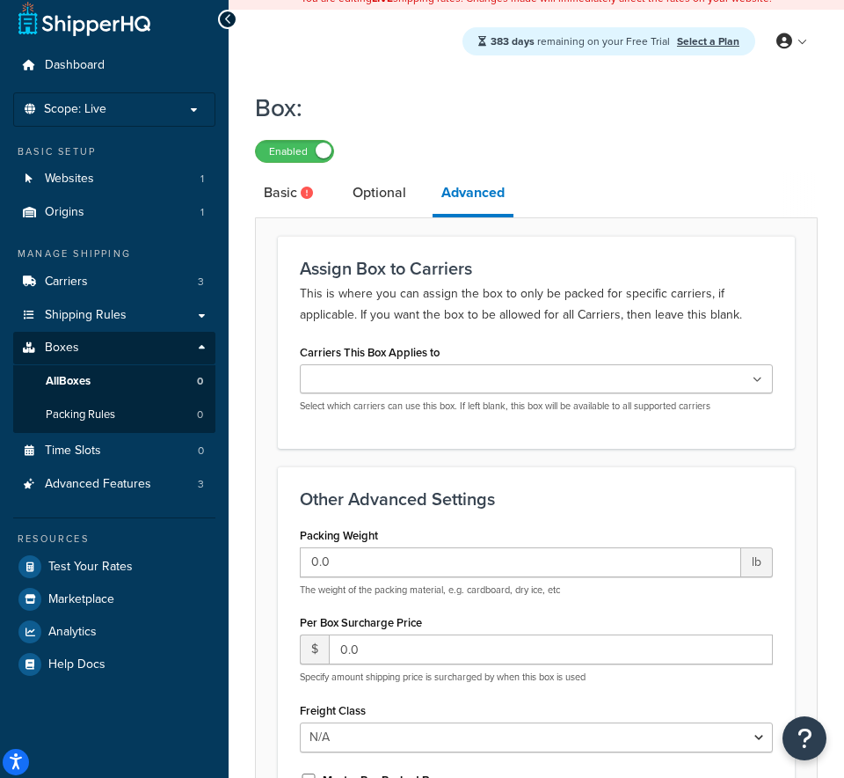
scroll to position [19, 0]
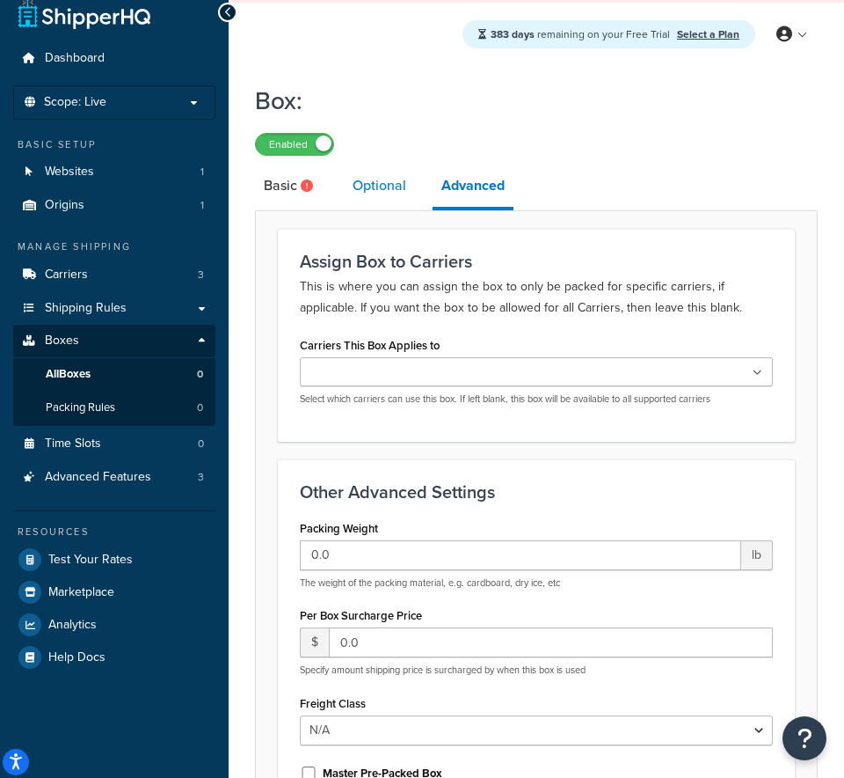
click at [401, 194] on link "Optional" at bounding box center [379, 185] width 71 height 42
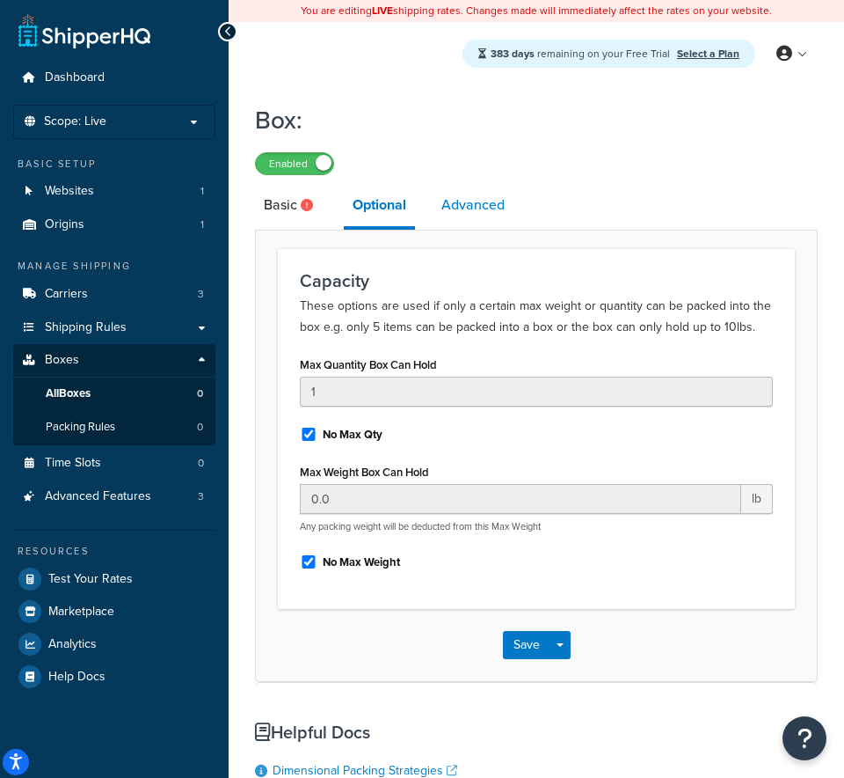
click at [457, 208] on link "Advanced" at bounding box center [473, 205] width 81 height 42
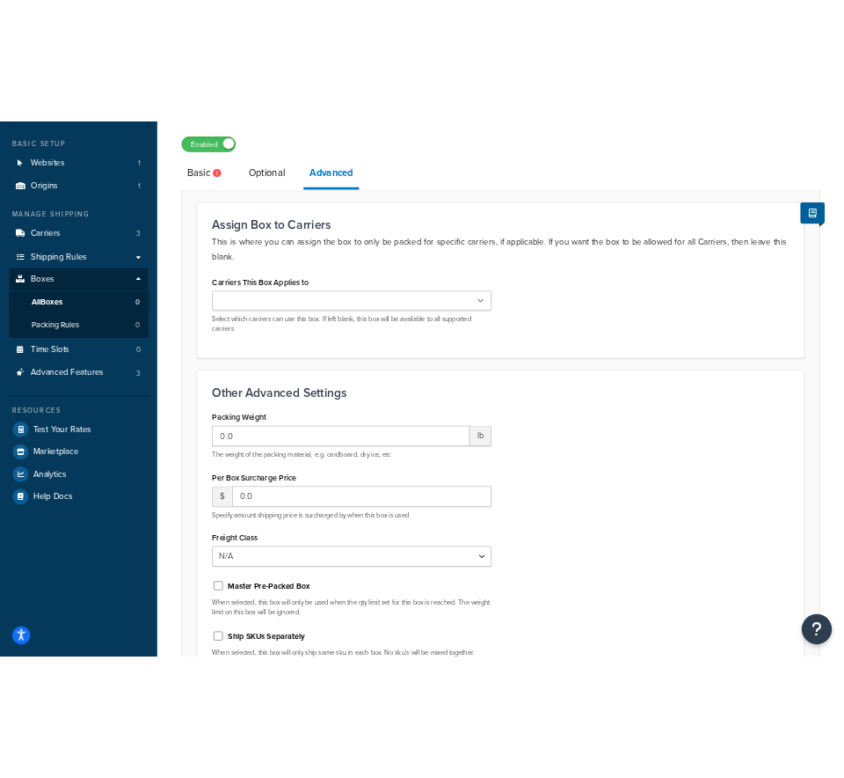
scroll to position [329, 0]
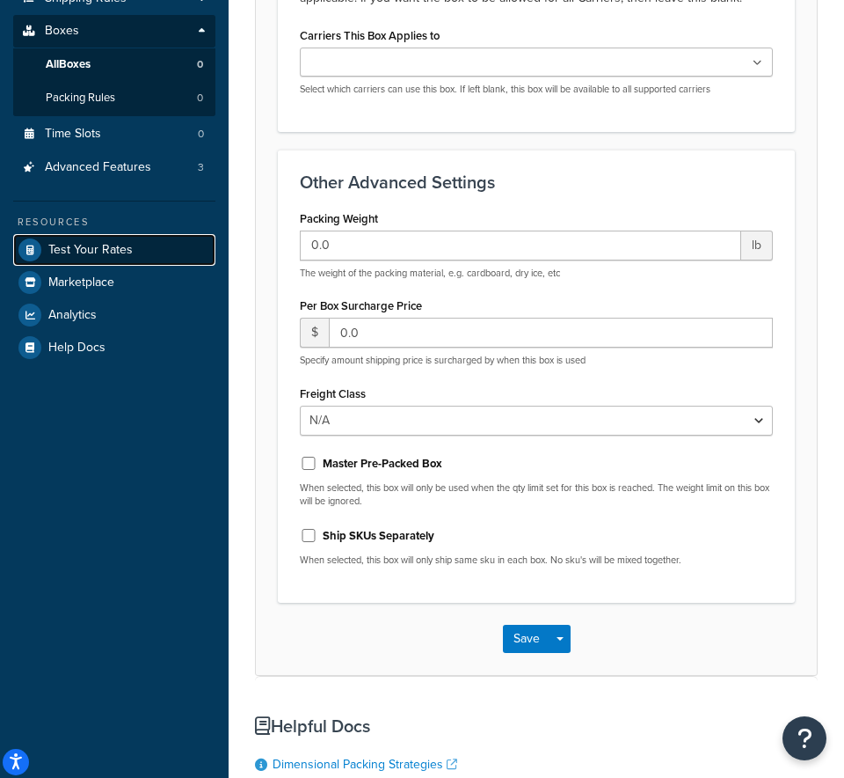
click at [126, 259] on link "Test Your Rates" at bounding box center [114, 250] width 202 height 32
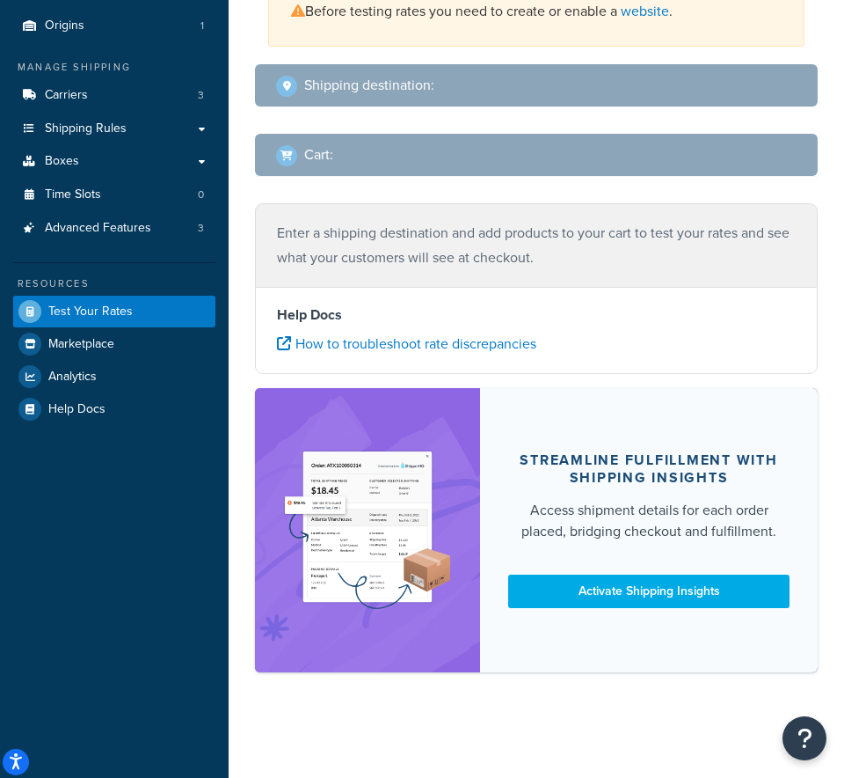
select select "[GEOGRAPHIC_DATA]"
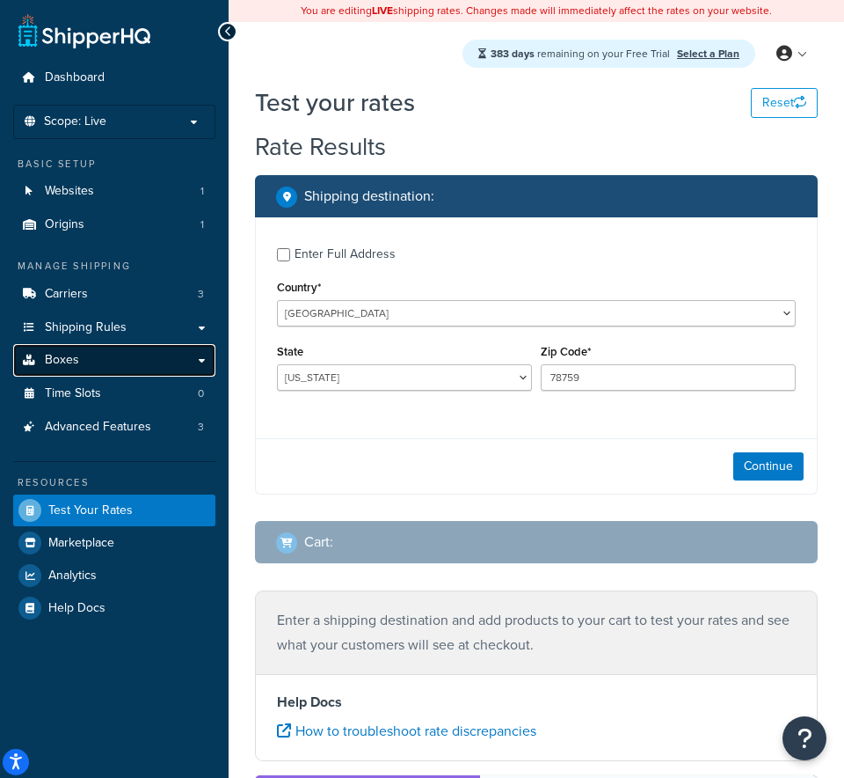
click at [99, 359] on link "Boxes" at bounding box center [114, 360] width 202 height 33
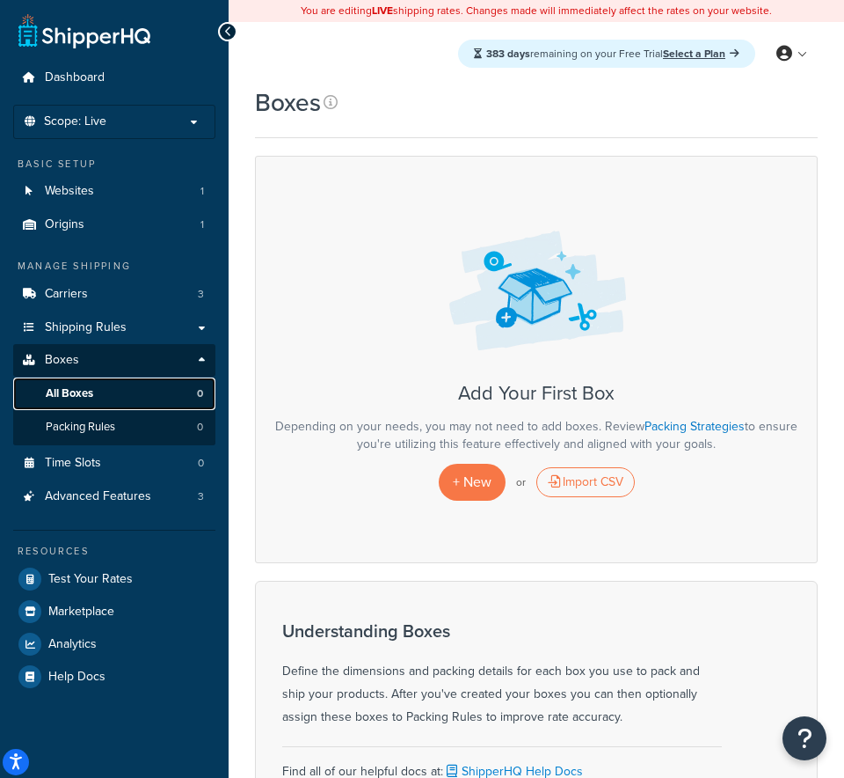
click at [106, 400] on link "All Boxes 0" at bounding box center [114, 393] width 202 height 33
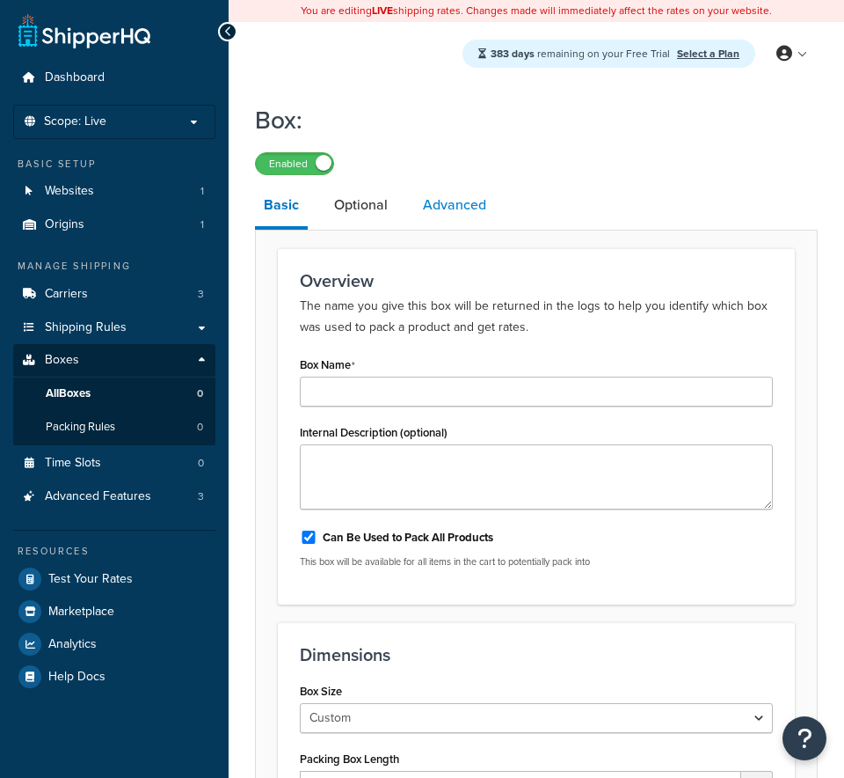
click at [457, 205] on link "Advanced" at bounding box center [454, 205] width 81 height 42
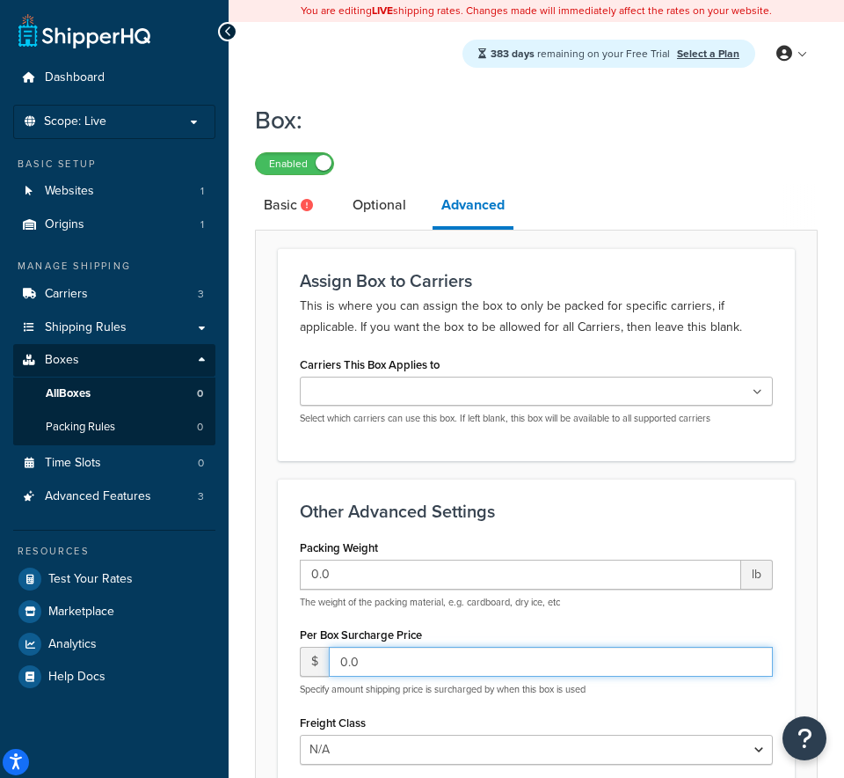
click at [381, 667] on input "0.0" at bounding box center [551, 662] width 444 height 30
type input "0"
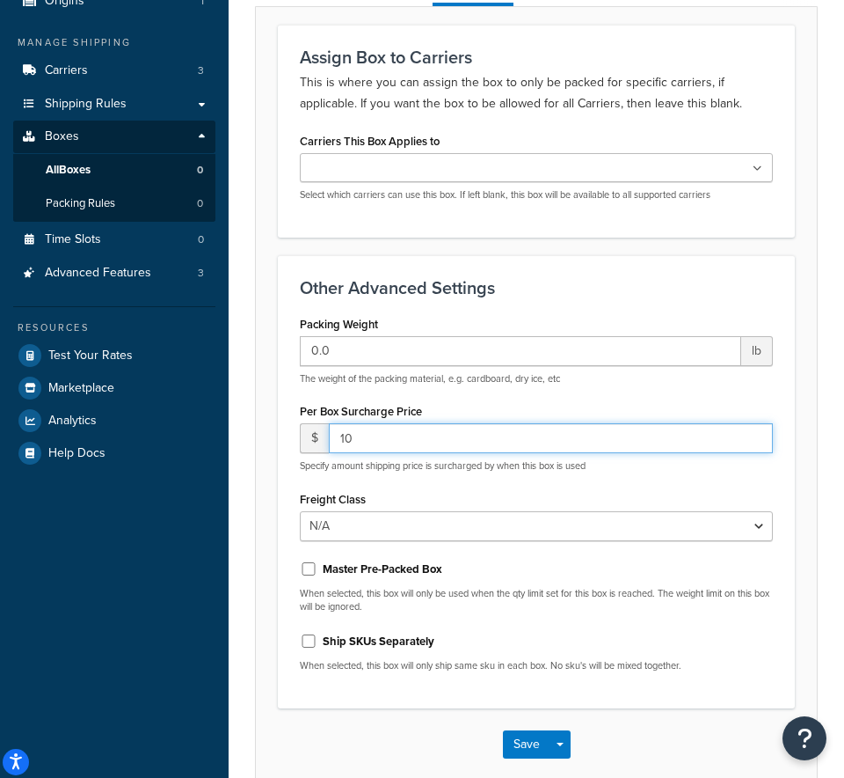
scroll to position [220, 0]
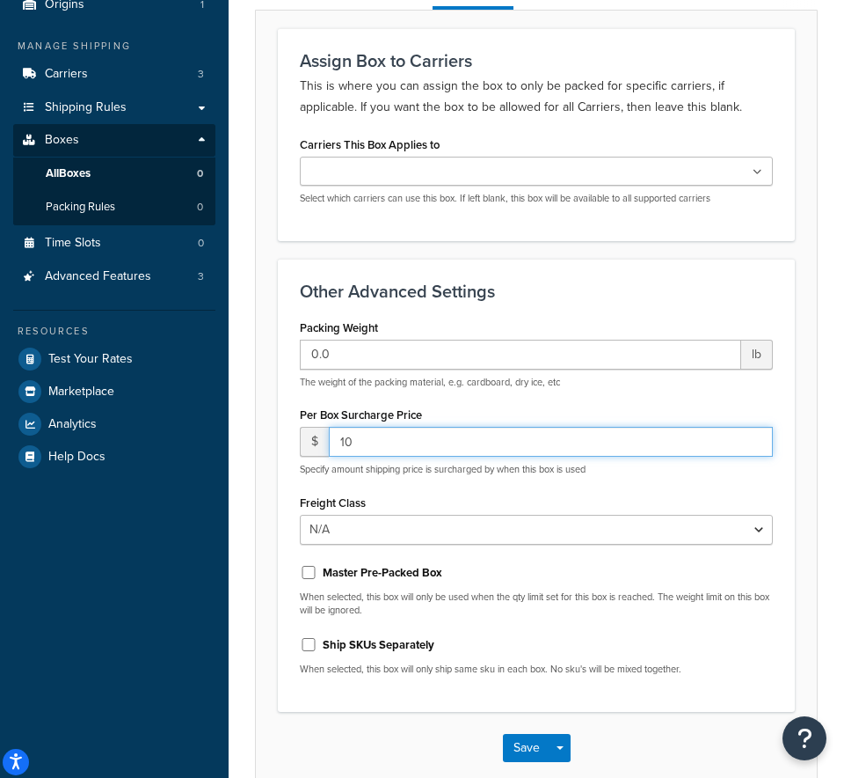
type input "10"
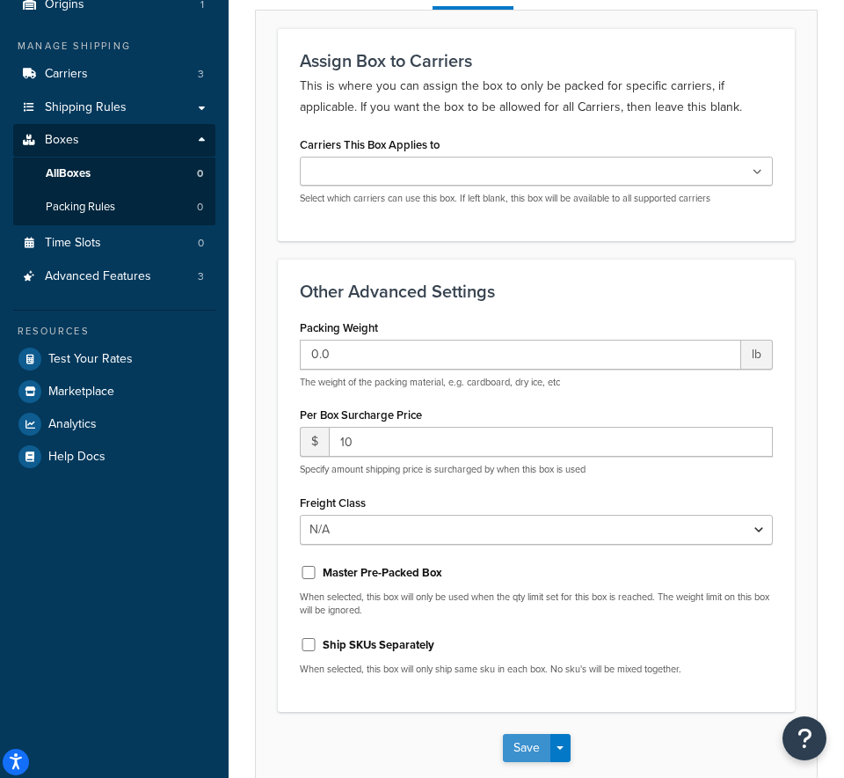
click at [524, 747] on button "Save" at bounding box center [527, 748] width 48 height 28
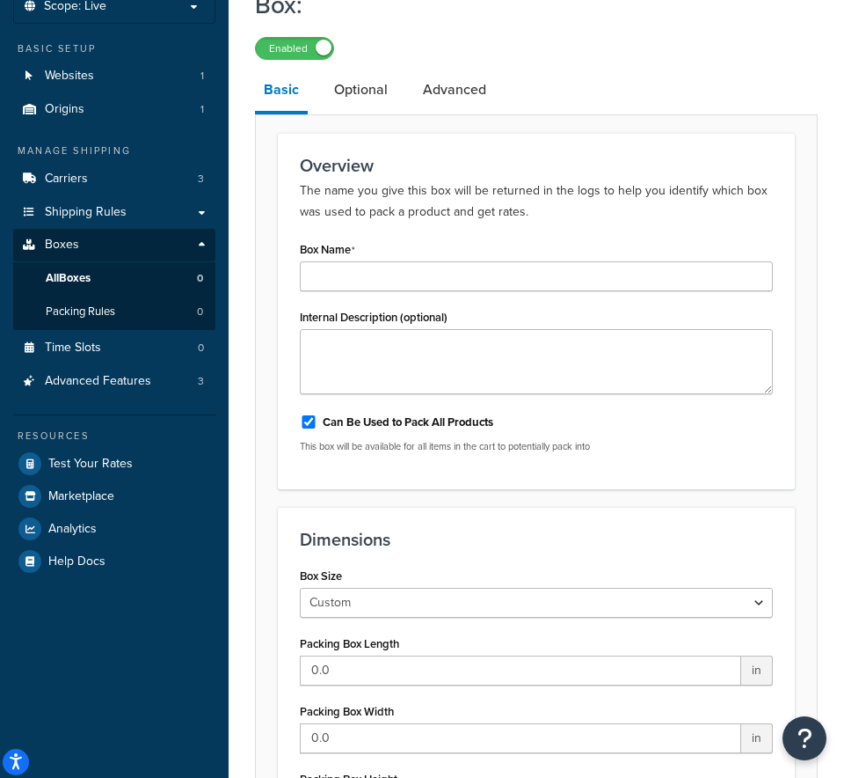
scroll to position [71, 0]
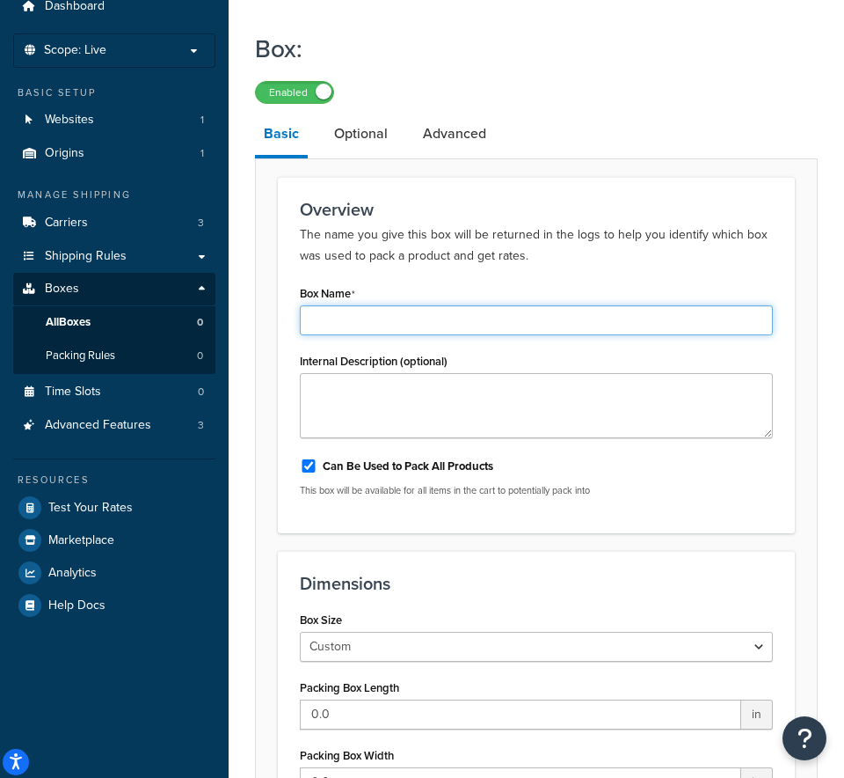
click at [574, 325] on input "Box Name" at bounding box center [536, 320] width 473 height 30
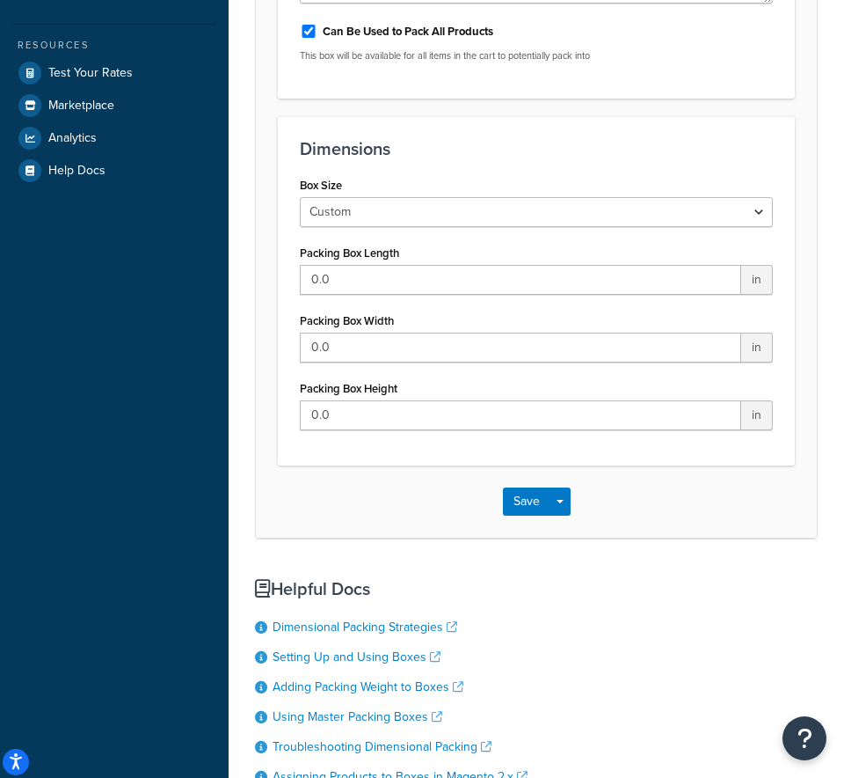
scroll to position [586, 0]
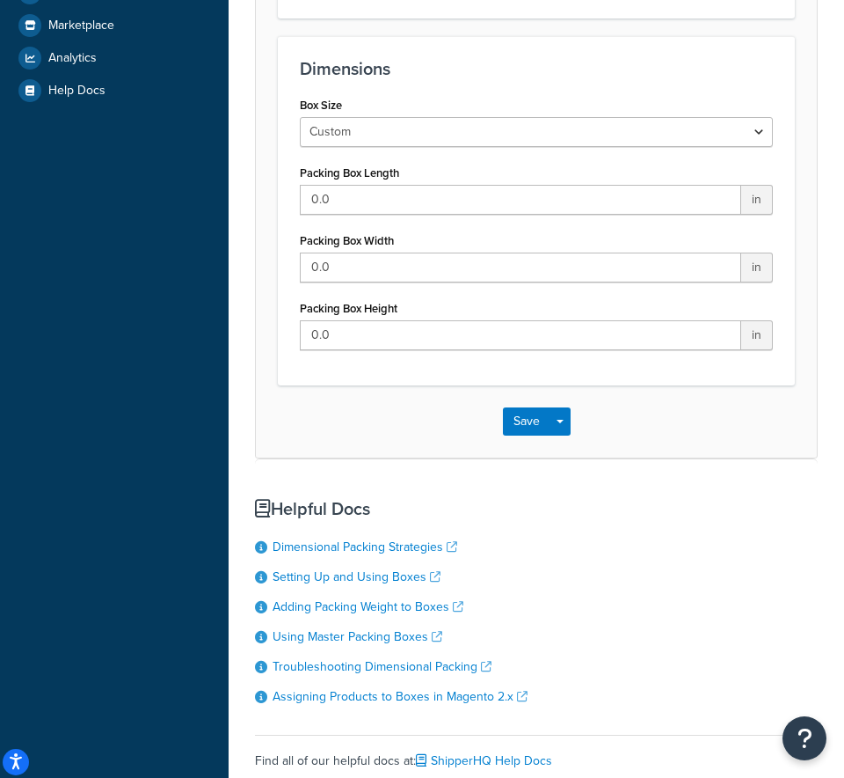
type input "7x7x7"
drag, startPoint x: 335, startPoint y: 201, endPoint x: 285, endPoint y: 201, distance: 50.1
click at [285, 201] on div "Dimensions Box Size Custom USPS Small Flat Box USPS Medium Flat Box USPS Large …" at bounding box center [536, 210] width 517 height 349
type input "7"
drag, startPoint x: 343, startPoint y: 263, endPoint x: 271, endPoint y: 263, distance: 72.1
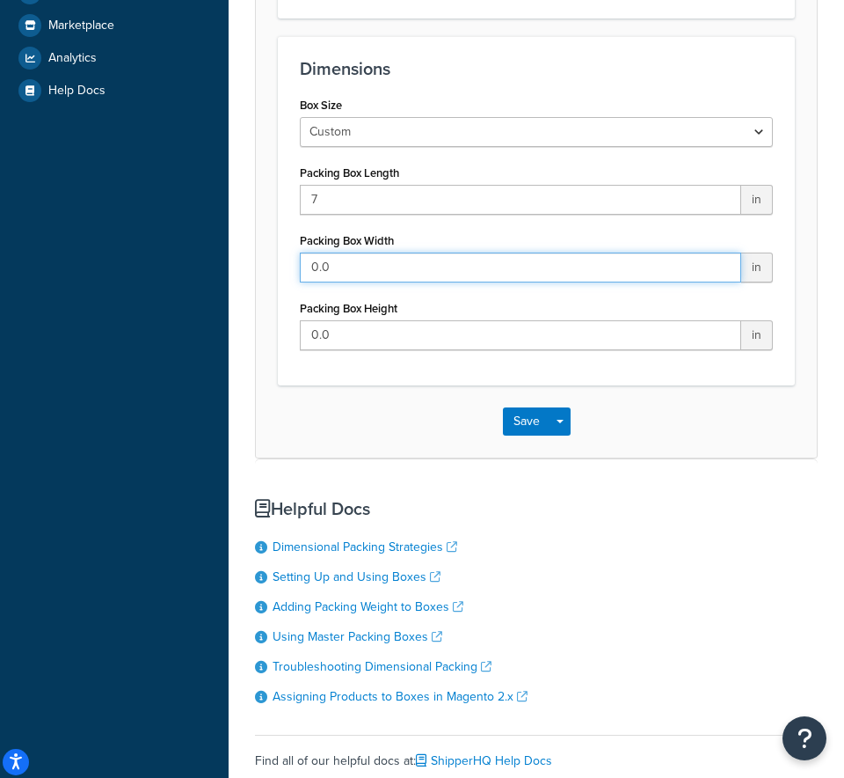
click at [271, 263] on form "Overview The name you give this box will be returned in the logs to help you id…" at bounding box center [536, 59] width 561 height 794
type input "7"
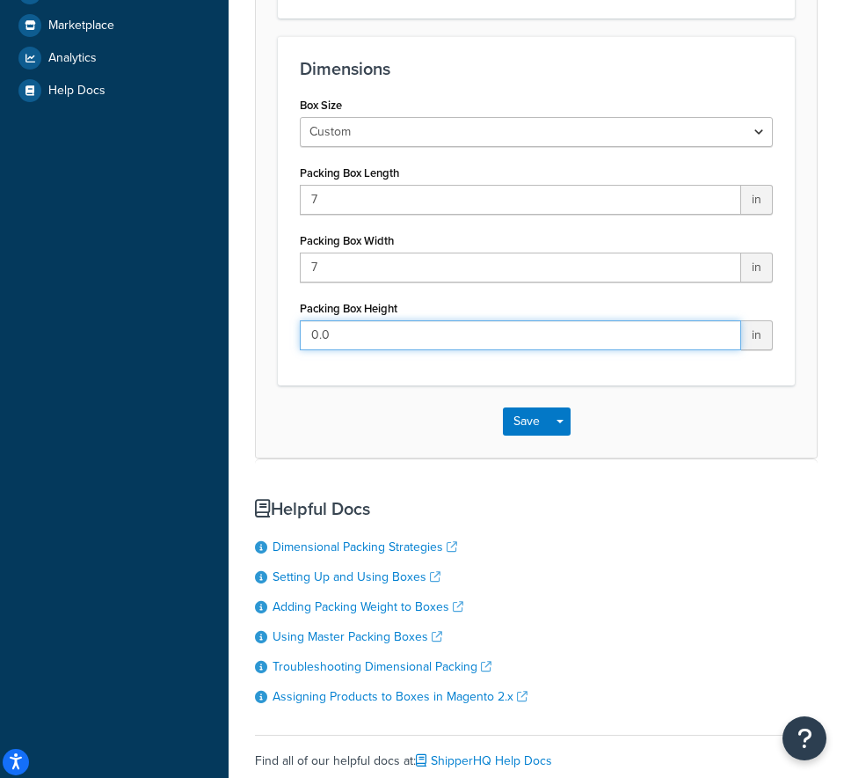
drag, startPoint x: 350, startPoint y: 340, endPoint x: 265, endPoint y: 338, distance: 85.3
click at [265, 339] on form "Overview The name you give this box will be returned in the logs to help you id…" at bounding box center [536, 59] width 561 height 794
type input "7"
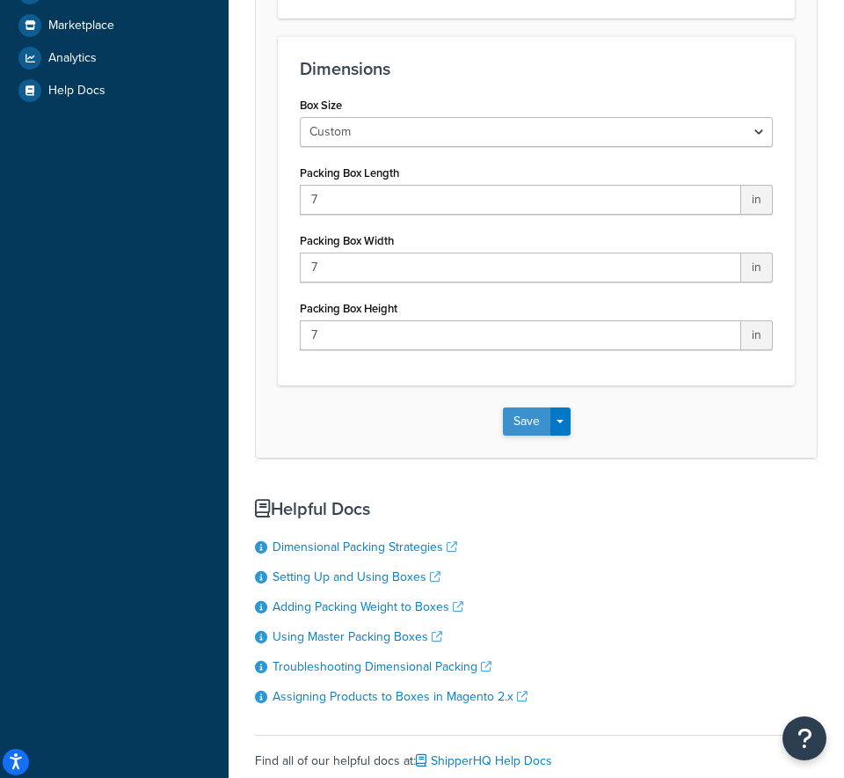
click at [531, 417] on button "Save" at bounding box center [527, 421] width 48 height 28
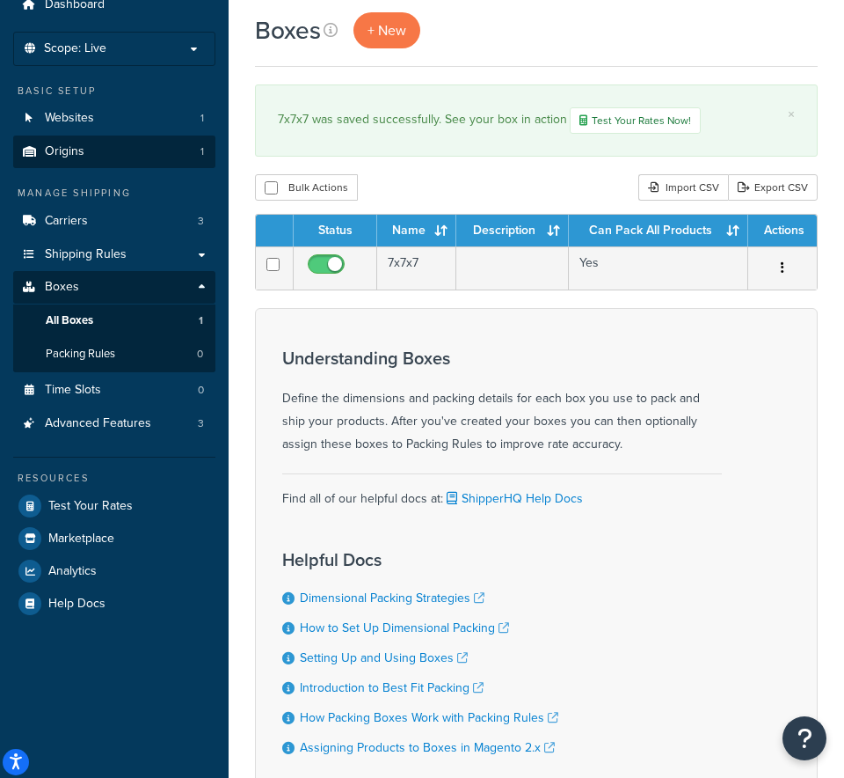
scroll to position [196, 0]
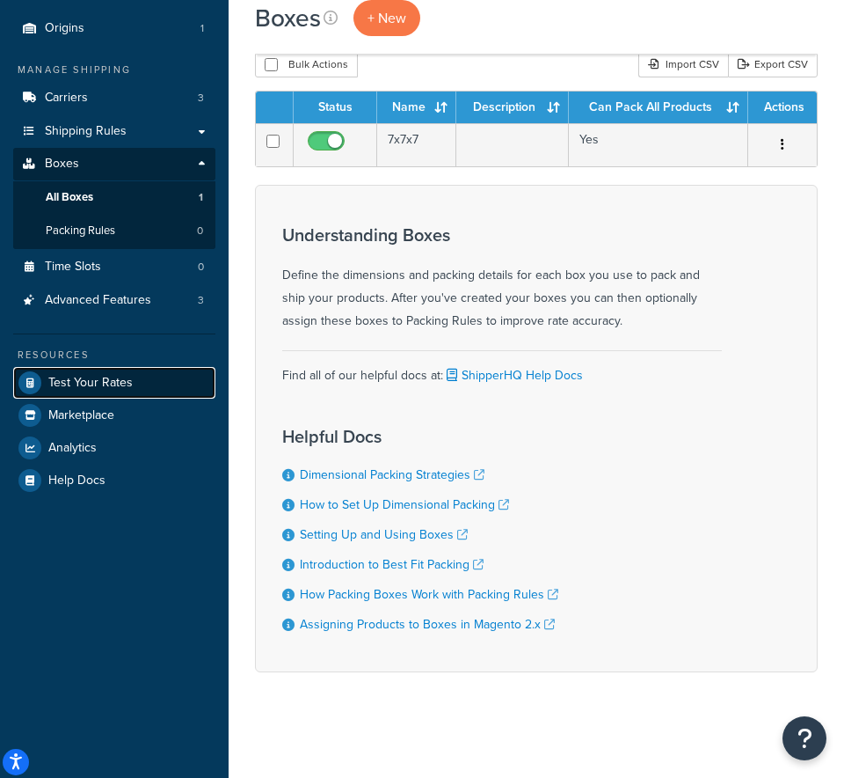
click at [91, 385] on span "Test Your Rates" at bounding box center [90, 383] width 84 height 15
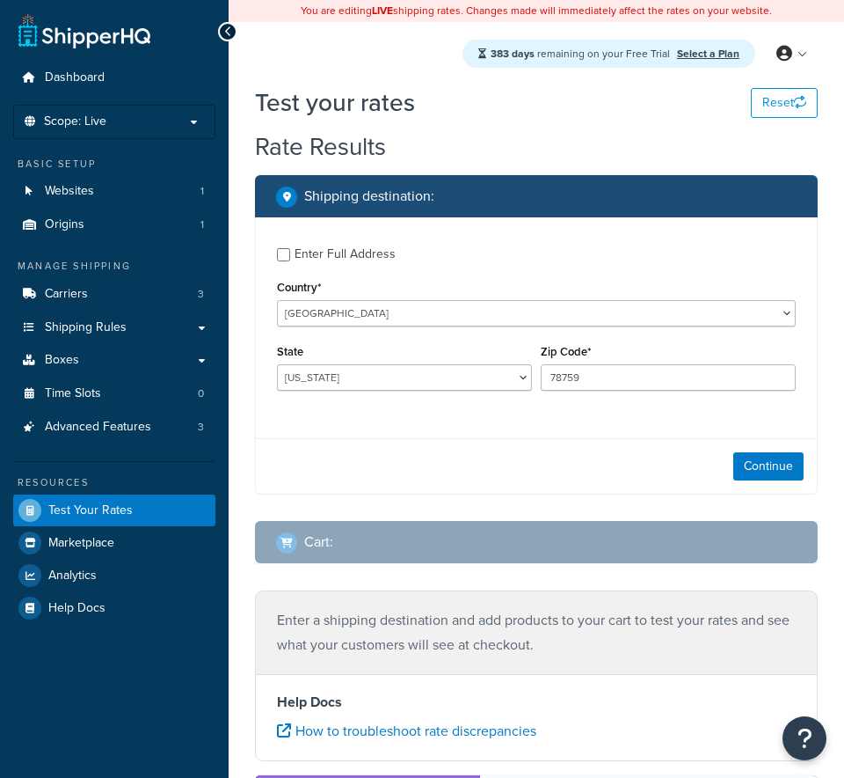
select select "[GEOGRAPHIC_DATA]"
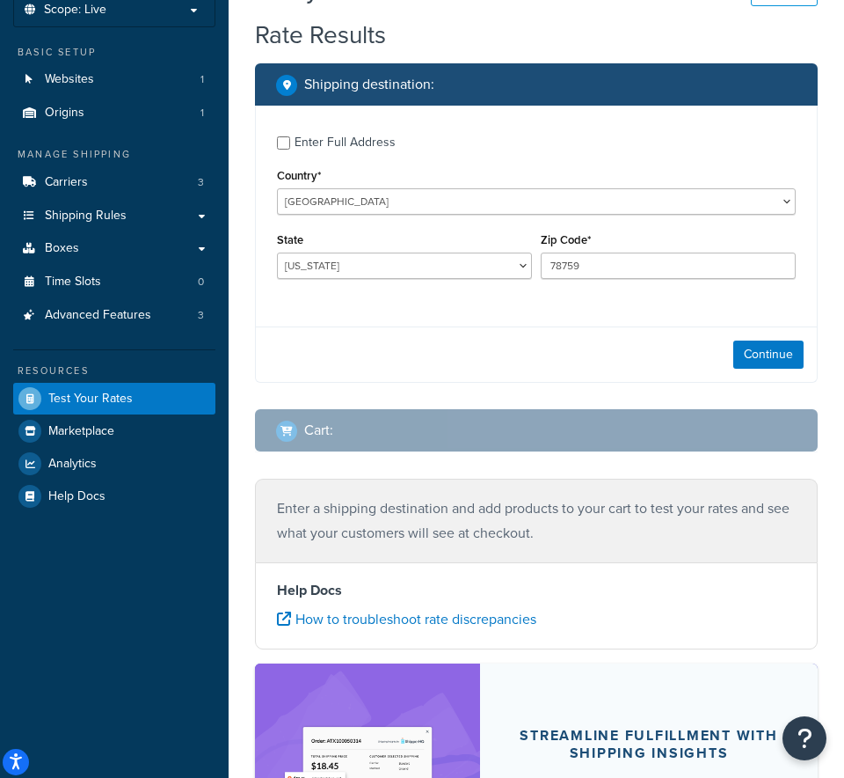
scroll to position [115, 0]
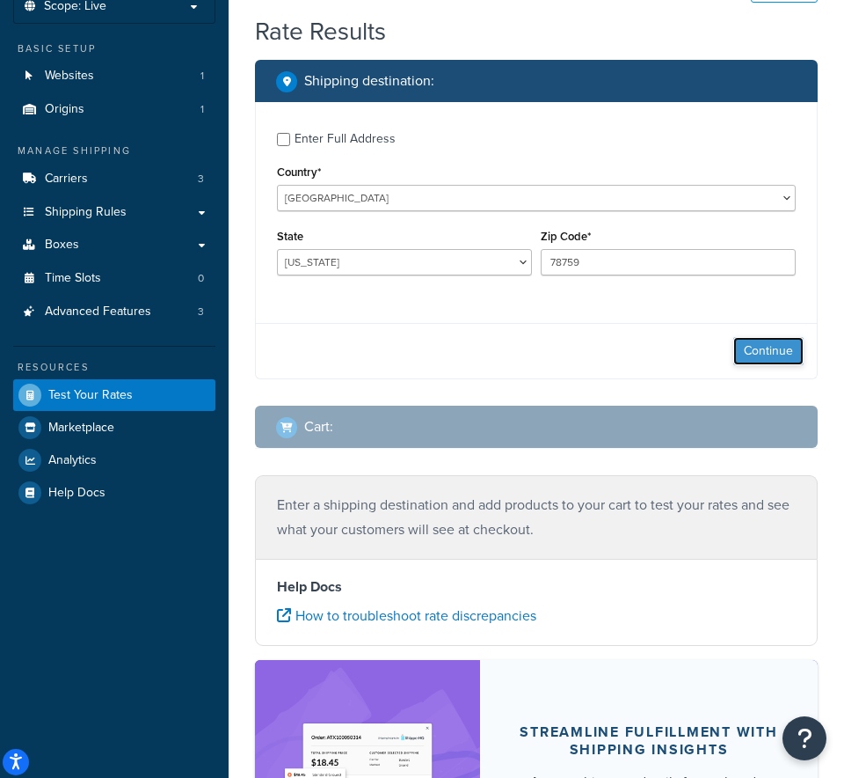
click at [764, 347] on button "Continue" at bounding box center [769, 351] width 70 height 28
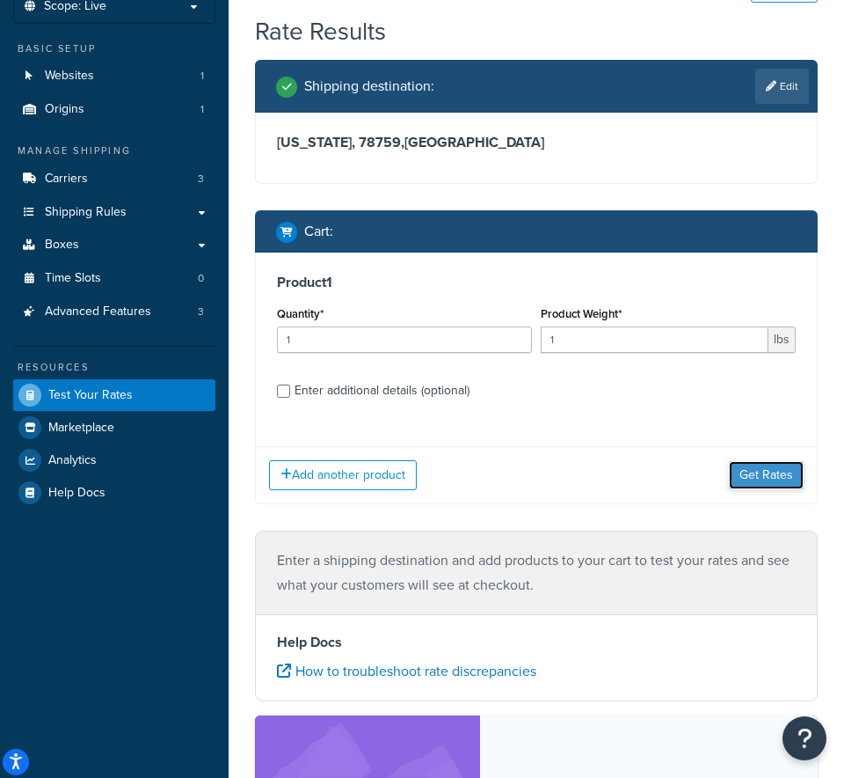
click at [760, 479] on button "Get Rates" at bounding box center [766, 475] width 75 height 28
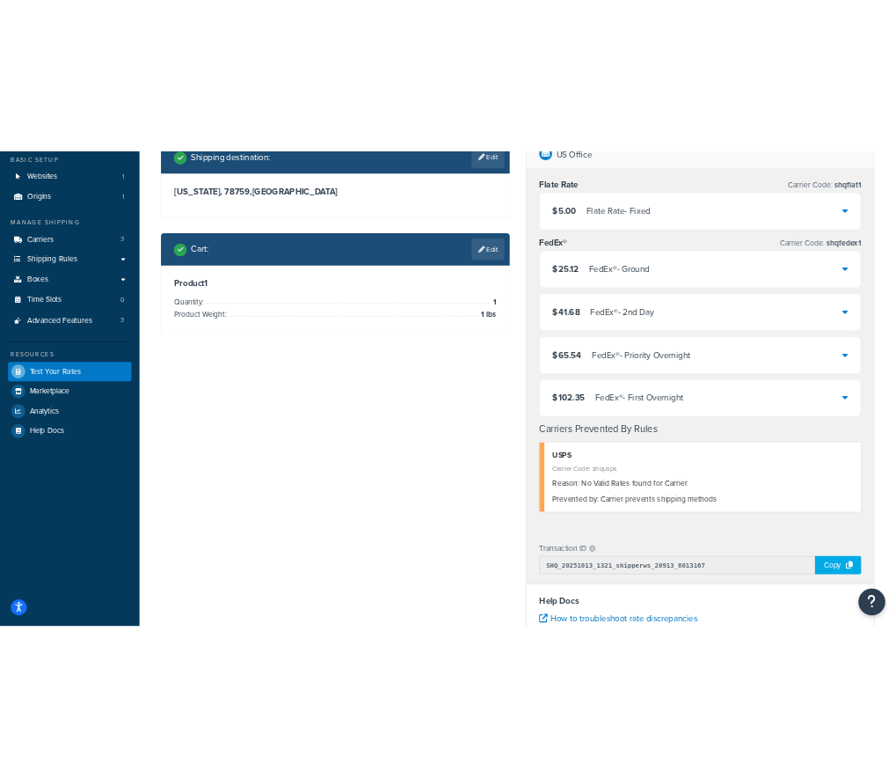
scroll to position [128, 0]
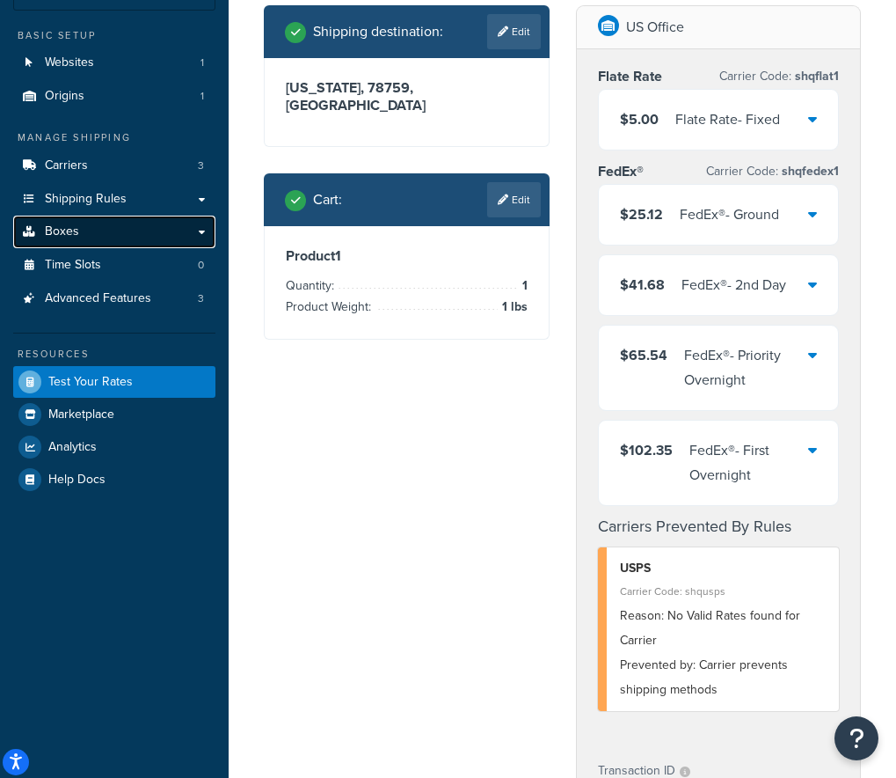
click at [141, 242] on link "Boxes" at bounding box center [114, 232] width 202 height 33
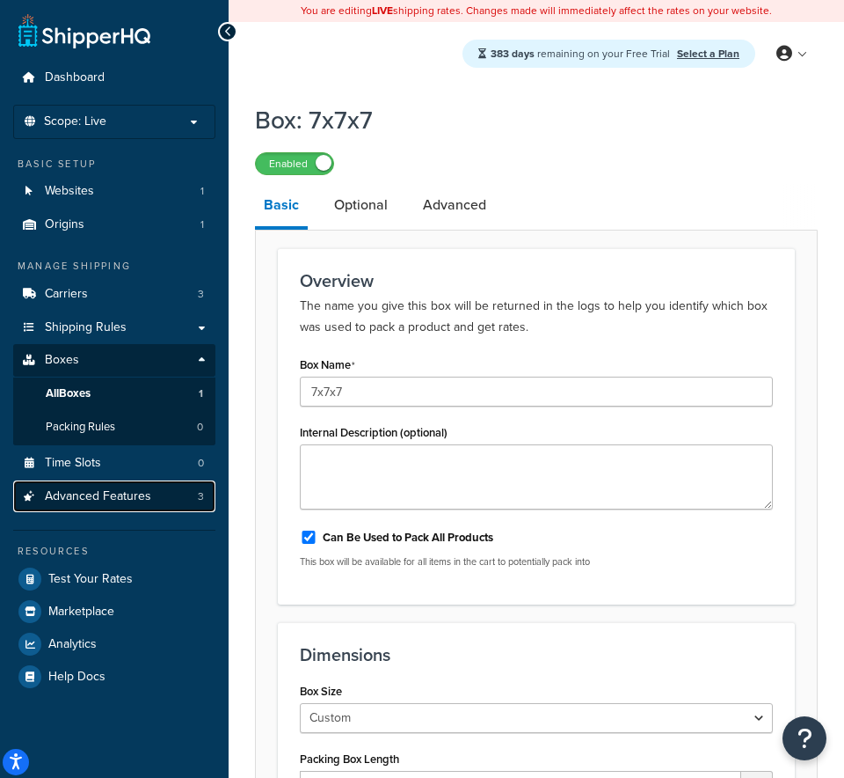
click at [72, 497] on span "Advanced Features" at bounding box center [98, 496] width 106 height 15
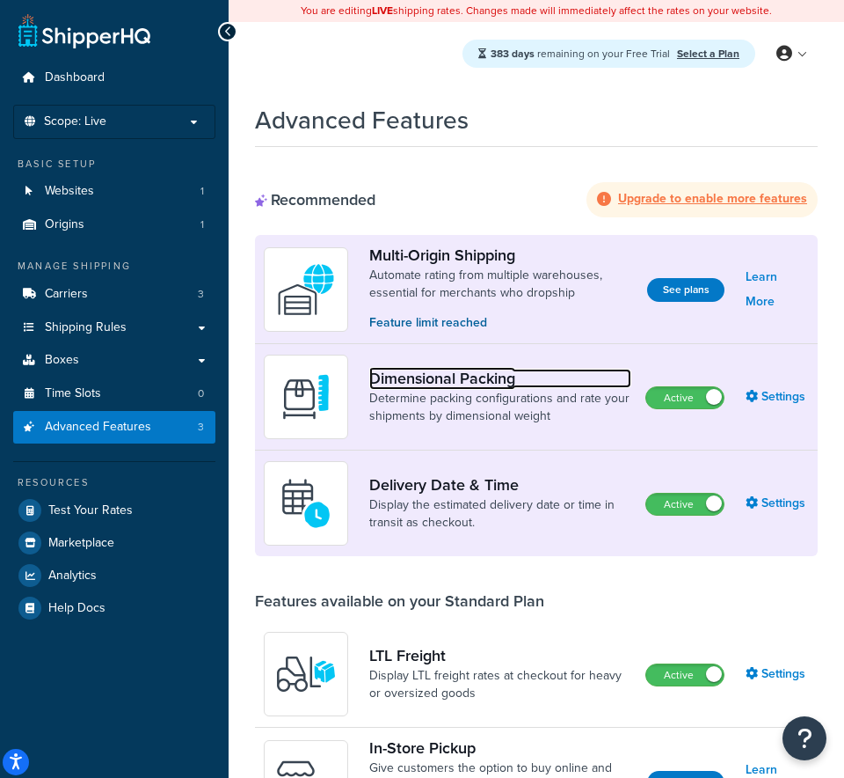
click at [447, 377] on link "Dimensional Packing" at bounding box center [500, 378] width 262 height 19
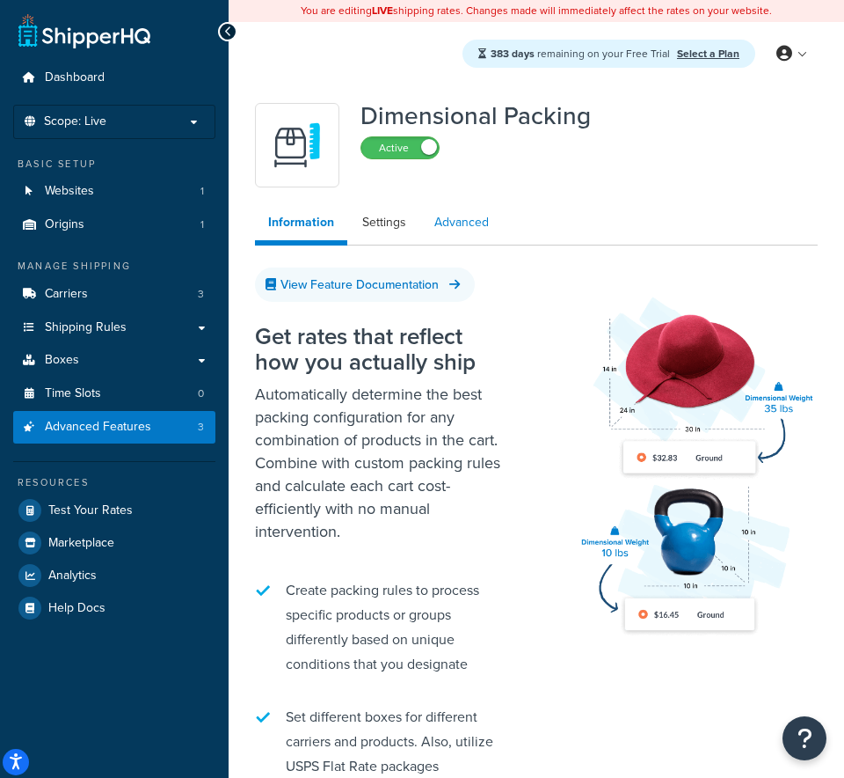
click at [455, 232] on link "Advanced" at bounding box center [461, 222] width 81 height 35
select select "false"
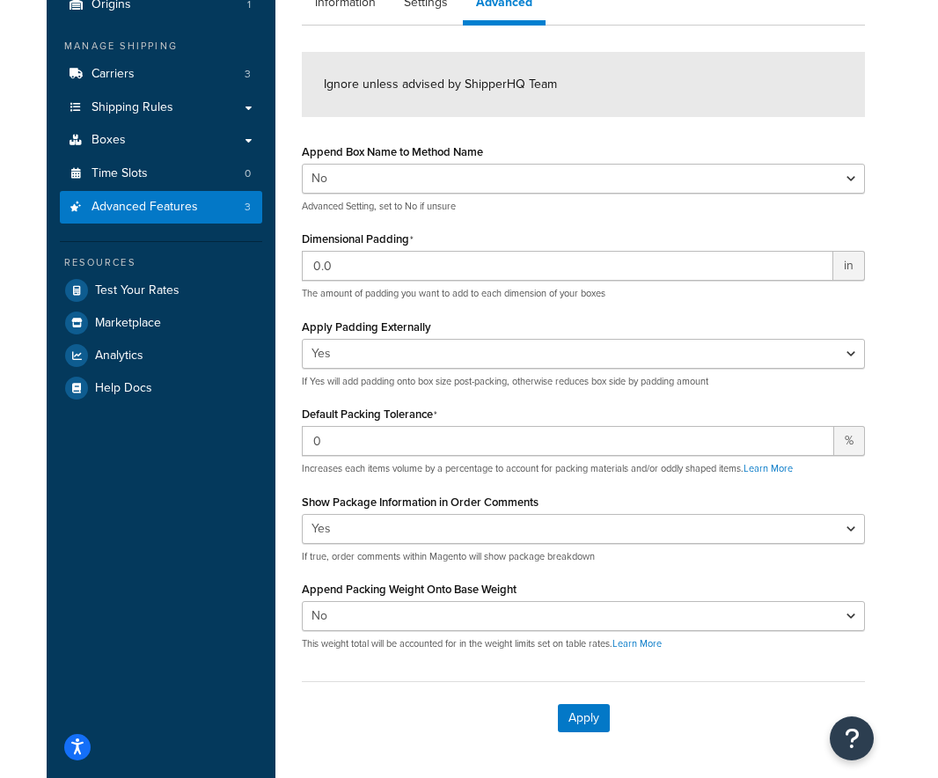
scroll to position [36, 0]
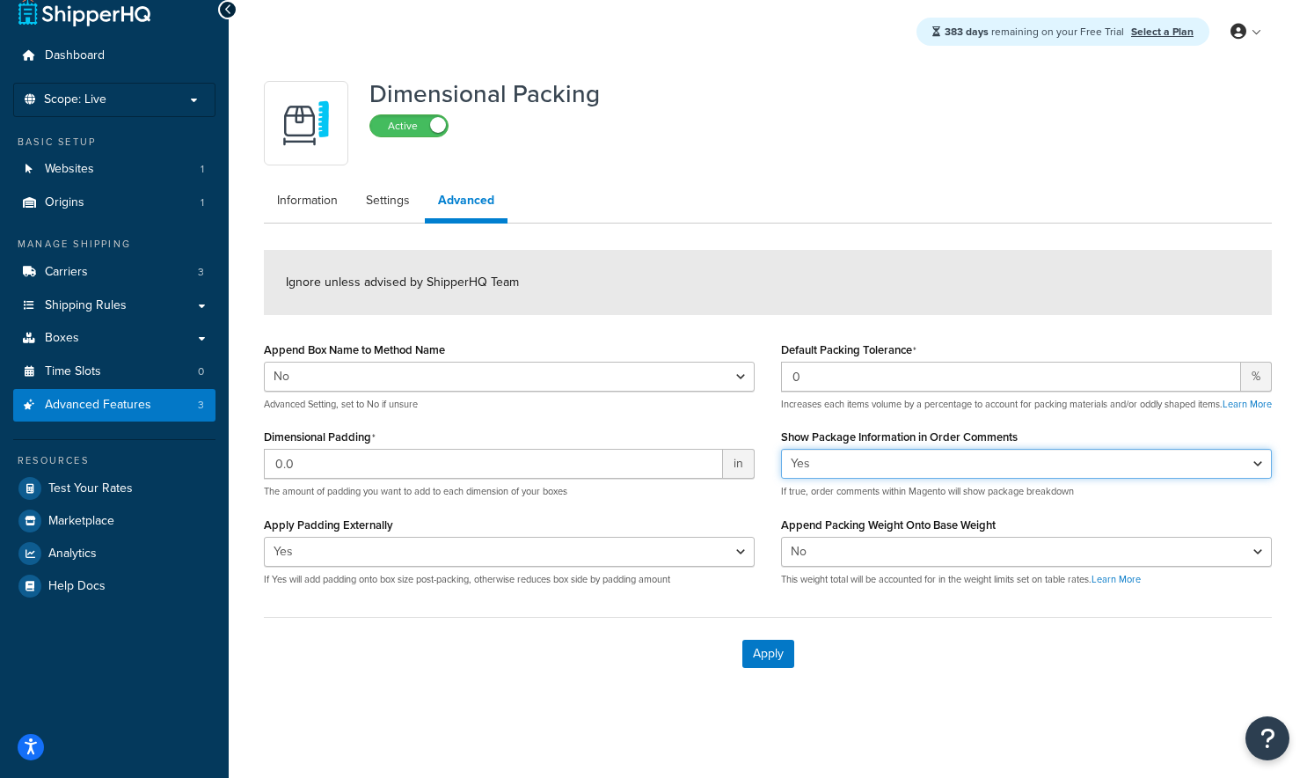
click at [895, 468] on select "Yes No" at bounding box center [1026, 464] width 491 height 30
click at [895, 461] on select "Yes No" at bounding box center [1026, 464] width 491 height 30
click at [781, 449] on select "Yes No" at bounding box center [1026, 464] width 491 height 30
click at [895, 457] on select "Yes No" at bounding box center [1026, 464] width 491 height 30
click at [895, 459] on select "Yes No" at bounding box center [1026, 464] width 491 height 30
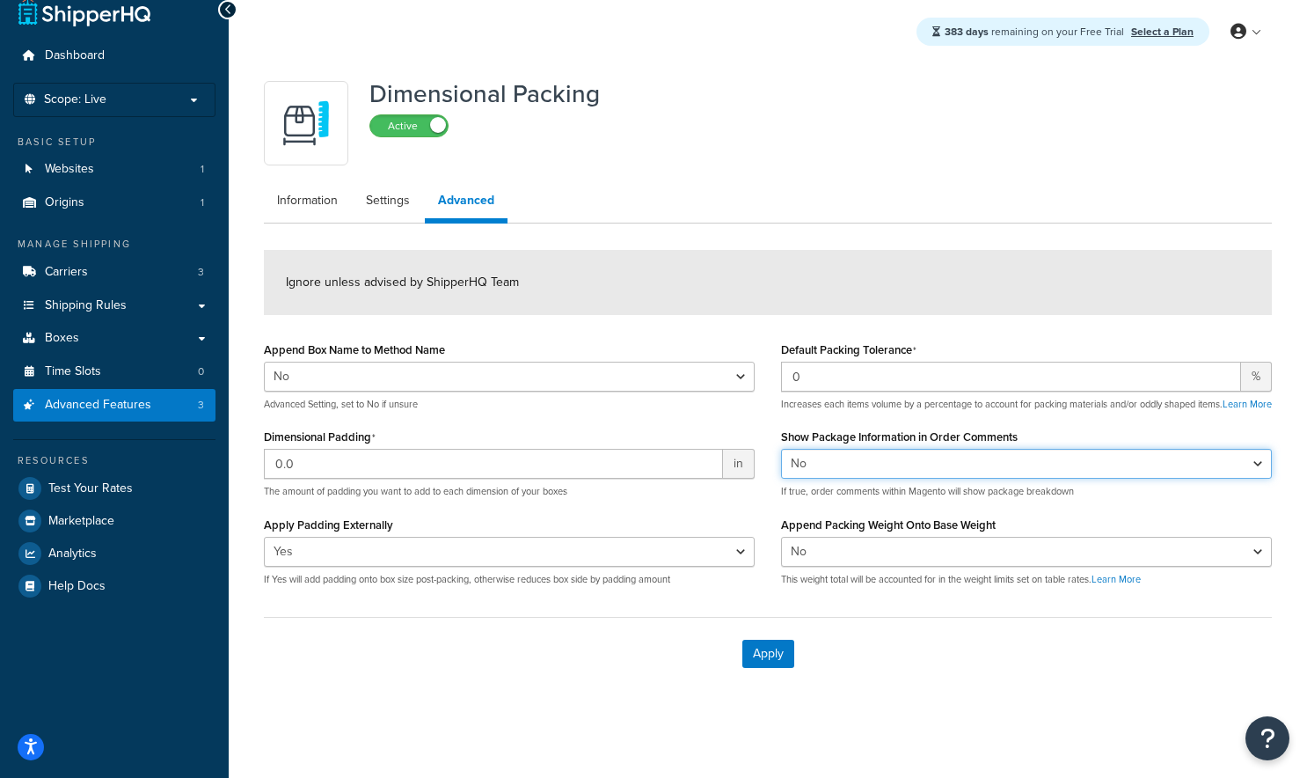
select select "true"
click at [781, 449] on select "Yes No" at bounding box center [1026, 464] width 491 height 30
click at [895, 459] on select "Yes No" at bounding box center [1026, 464] width 491 height 30
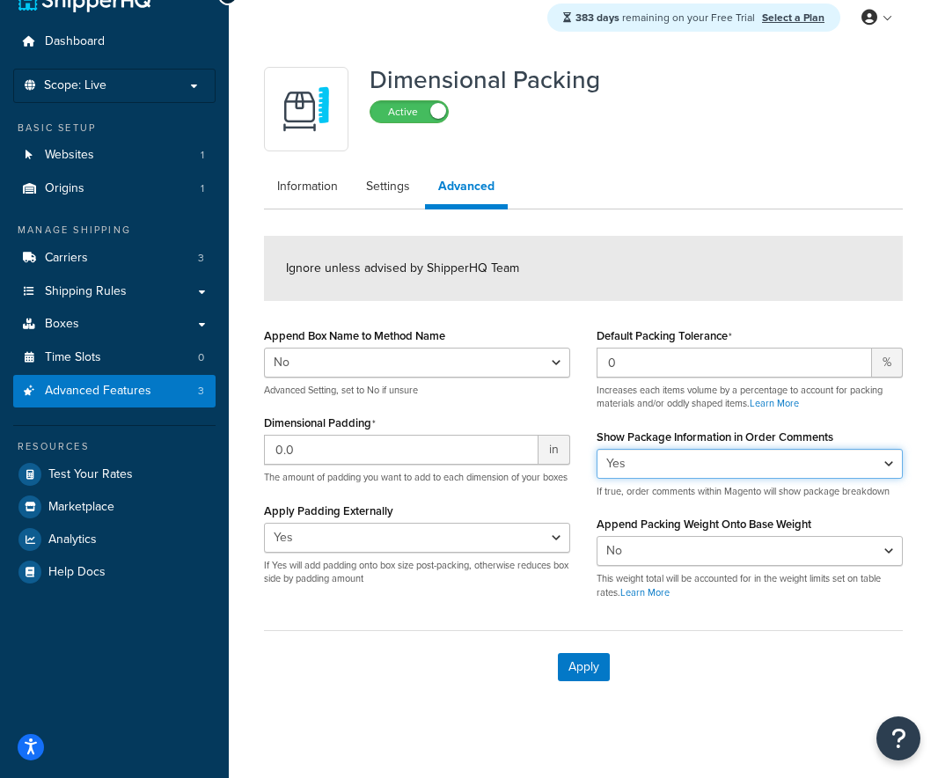
click at [681, 465] on select "Yes No" at bounding box center [749, 464] width 306 height 30
click at [311, 182] on link "Information" at bounding box center [307, 186] width 87 height 35
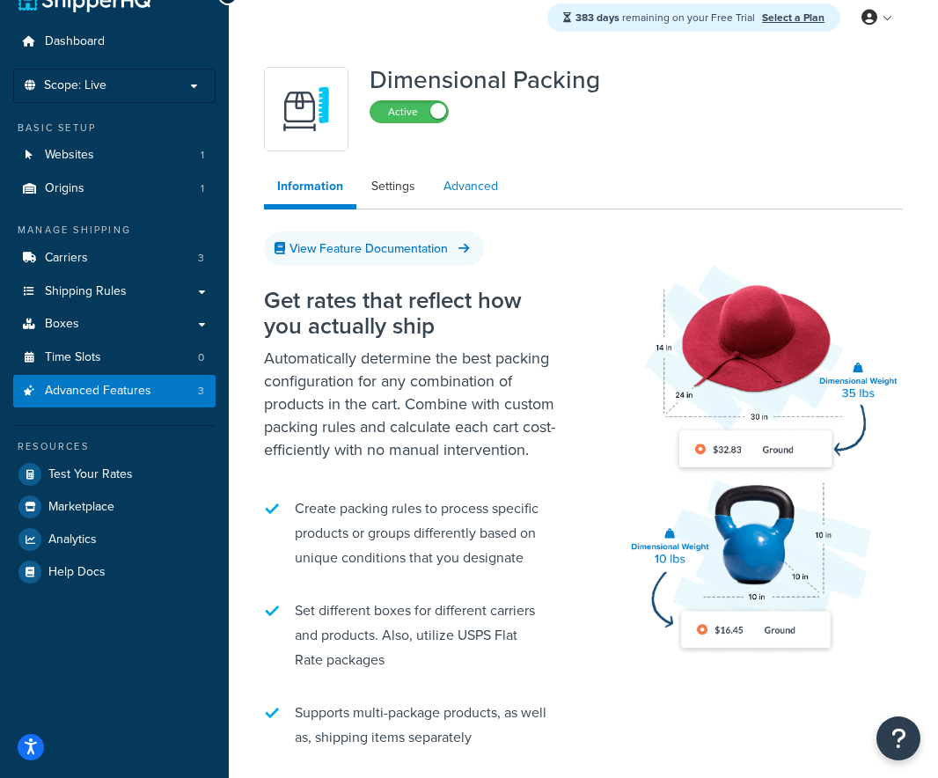
click at [469, 199] on link "Advanced" at bounding box center [470, 186] width 81 height 35
select select "false"
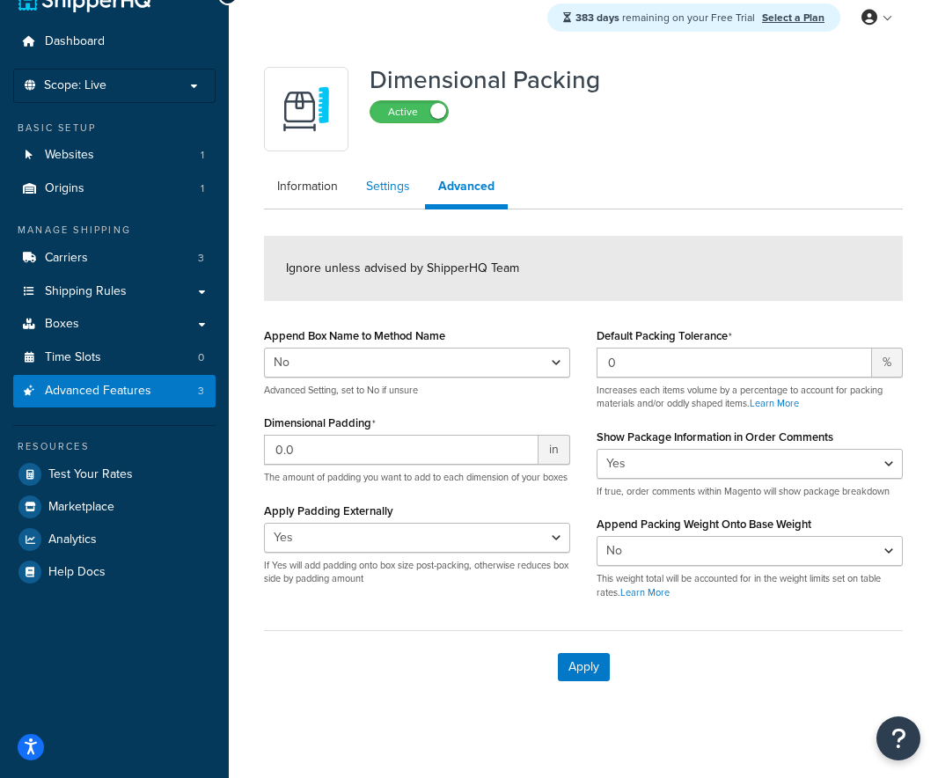
click at [379, 197] on link "Settings" at bounding box center [388, 186] width 70 height 35
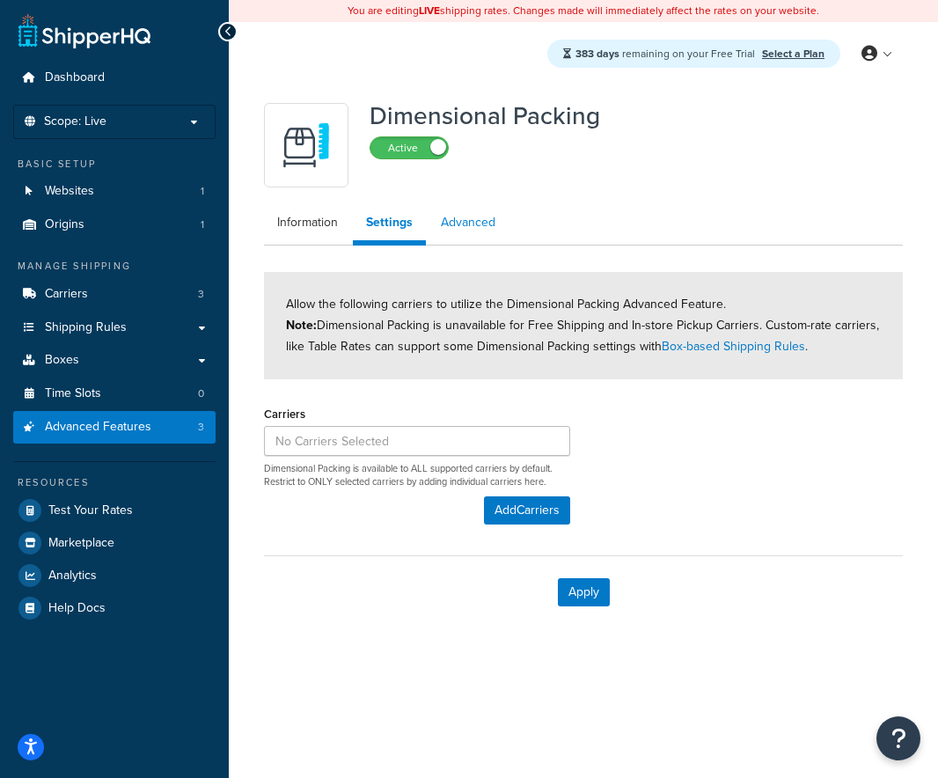
click at [463, 228] on link "Advanced" at bounding box center [468, 222] width 81 height 35
select select "false"
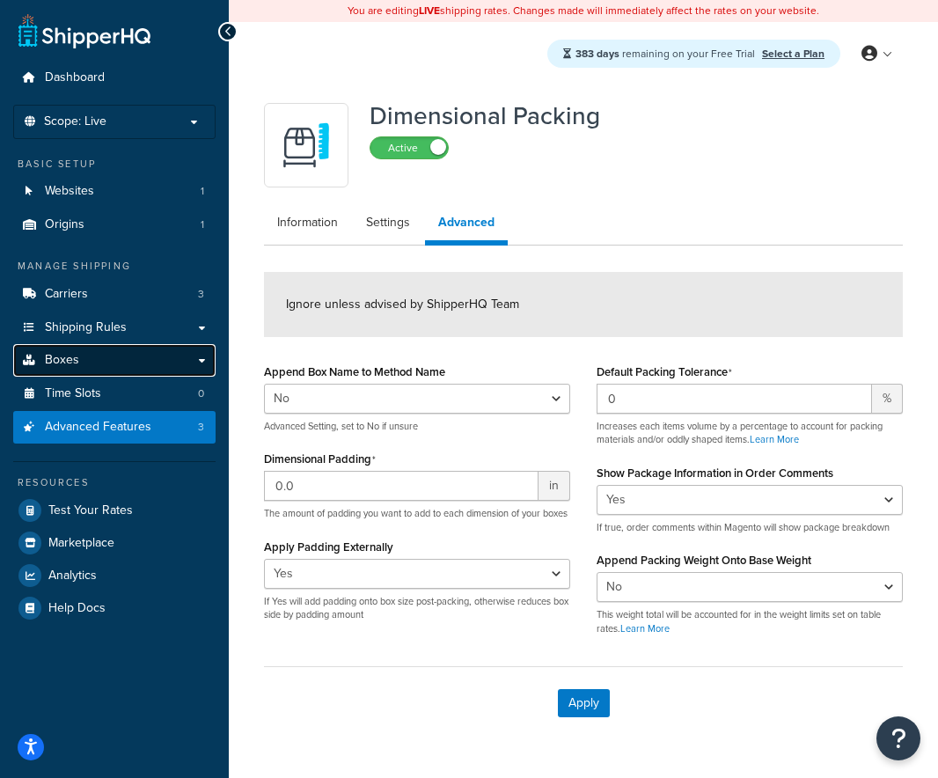
click at [74, 368] on span "Boxes" at bounding box center [62, 360] width 34 height 15
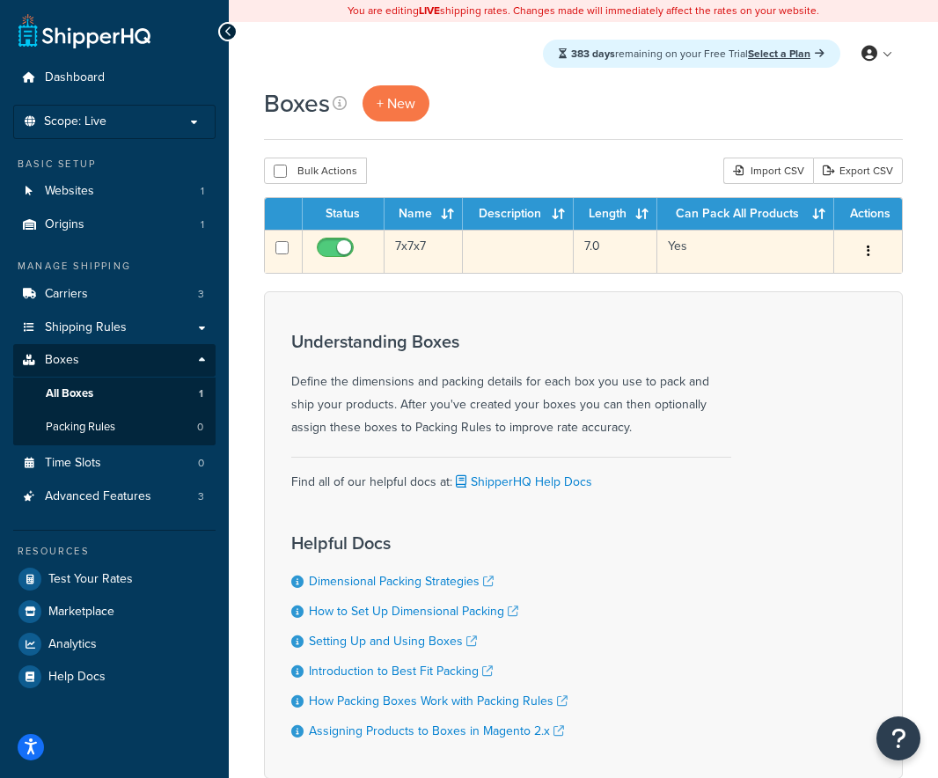
click at [847, 245] on div "Edit Duplicate Delete" at bounding box center [867, 252] width 47 height 28
click at [400, 240] on td "7x7x7" at bounding box center [423, 251] width 78 height 43
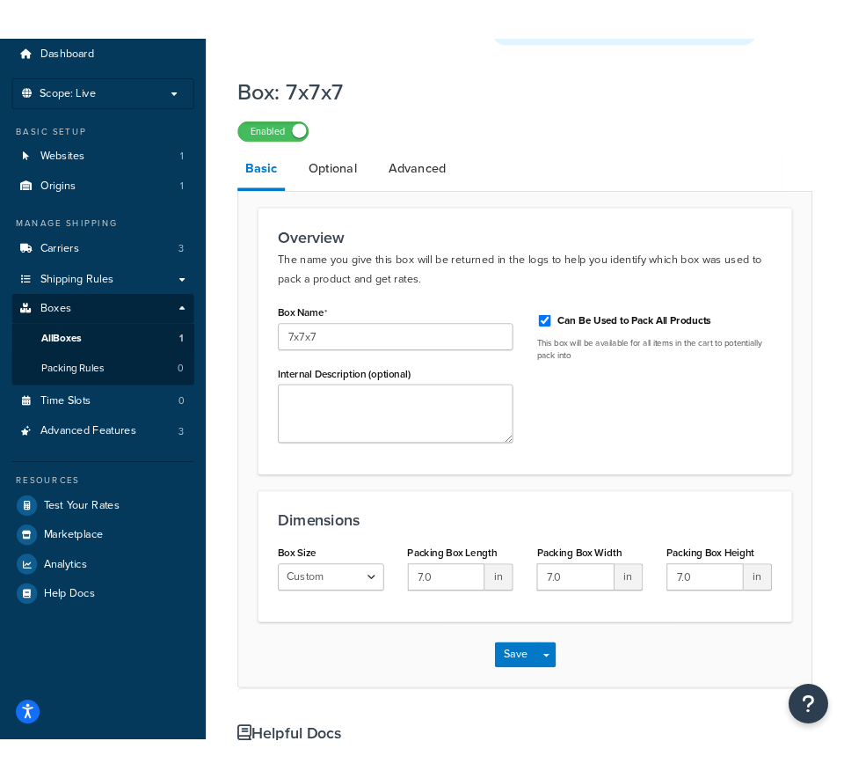
scroll to position [54, 0]
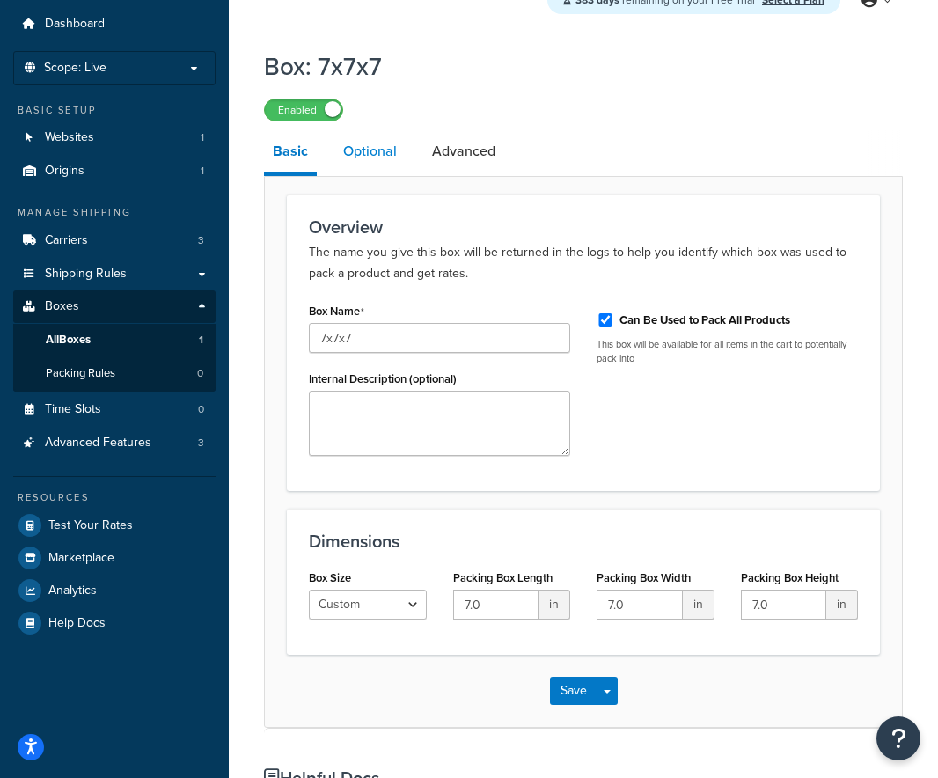
click at [382, 159] on link "Optional" at bounding box center [369, 151] width 71 height 42
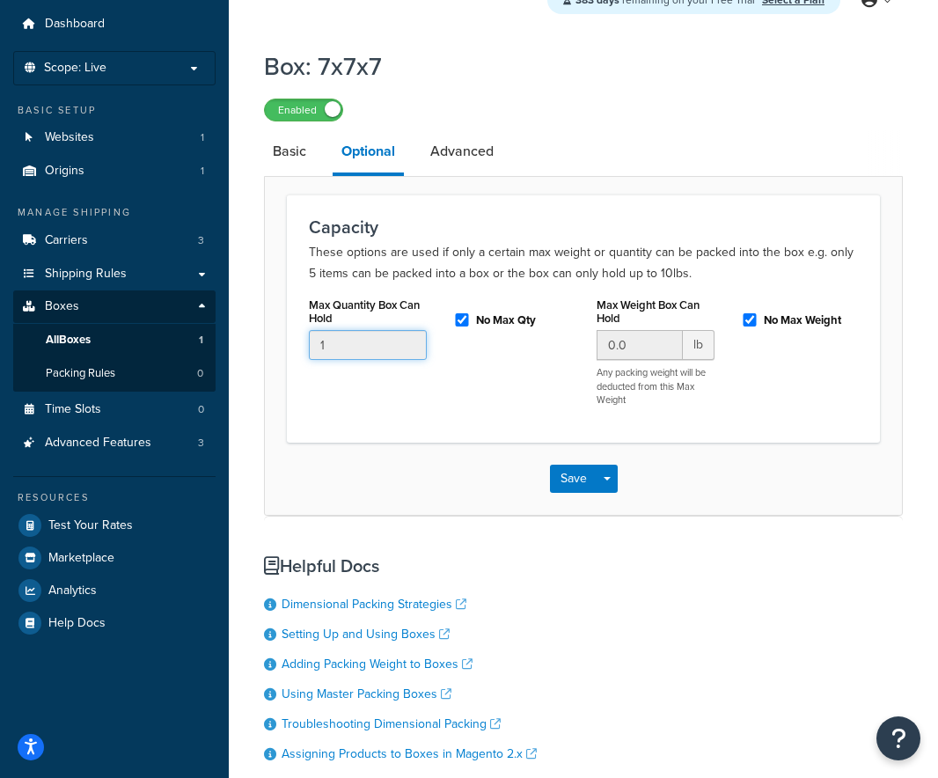
click at [370, 345] on input "1" at bounding box center [368, 345] width 118 height 30
click at [477, 272] on p "These options are used if only a certain max weight or quantity can be packed i…" at bounding box center [583, 263] width 549 height 42
click at [620, 347] on input "0.0" at bounding box center [639, 345] width 86 height 30
click at [749, 323] on input "No Max Weight" at bounding box center [750, 319] width 18 height 13
checkbox input "false"
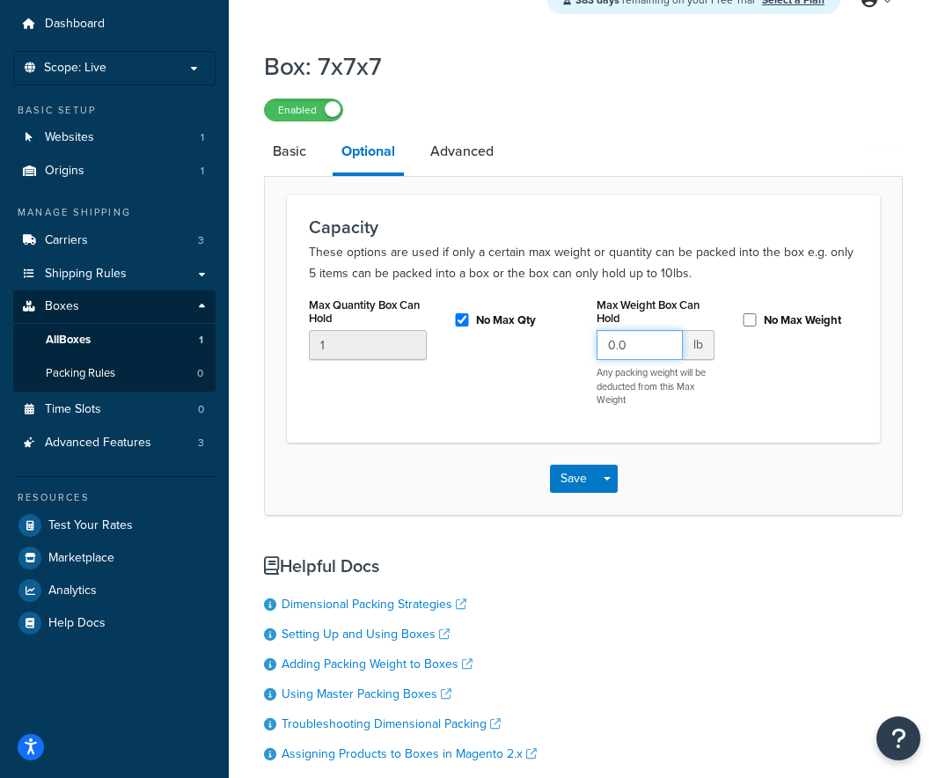
click at [651, 348] on input "0.0" at bounding box center [639, 345] width 86 height 30
click at [645, 348] on input "0.0" at bounding box center [639, 345] width 86 height 30
type input "35"
